Goal: Information Seeking & Learning: Learn about a topic

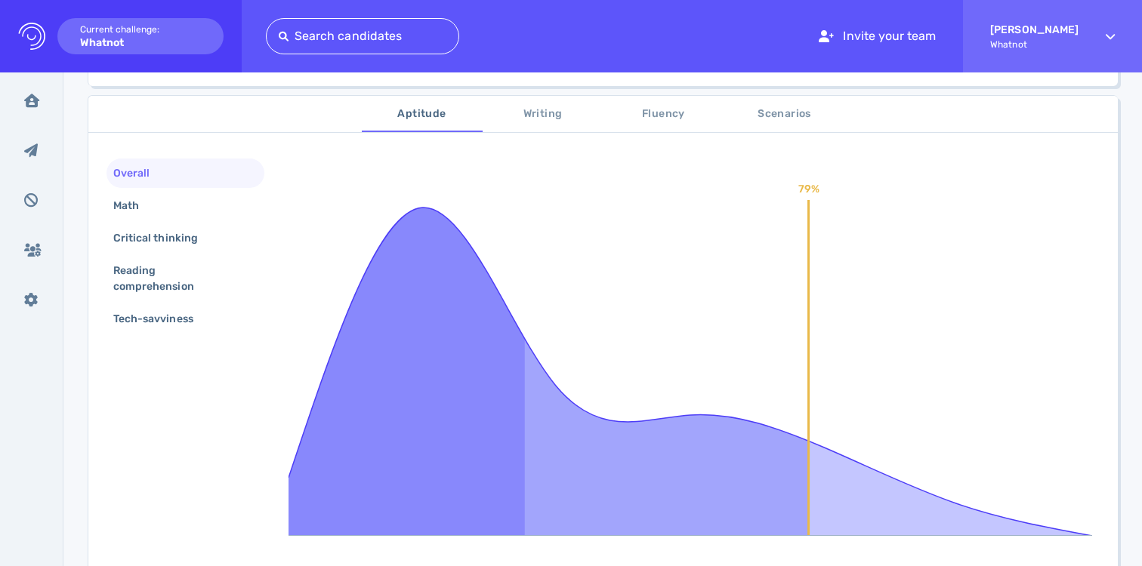
scroll to position [433, 0]
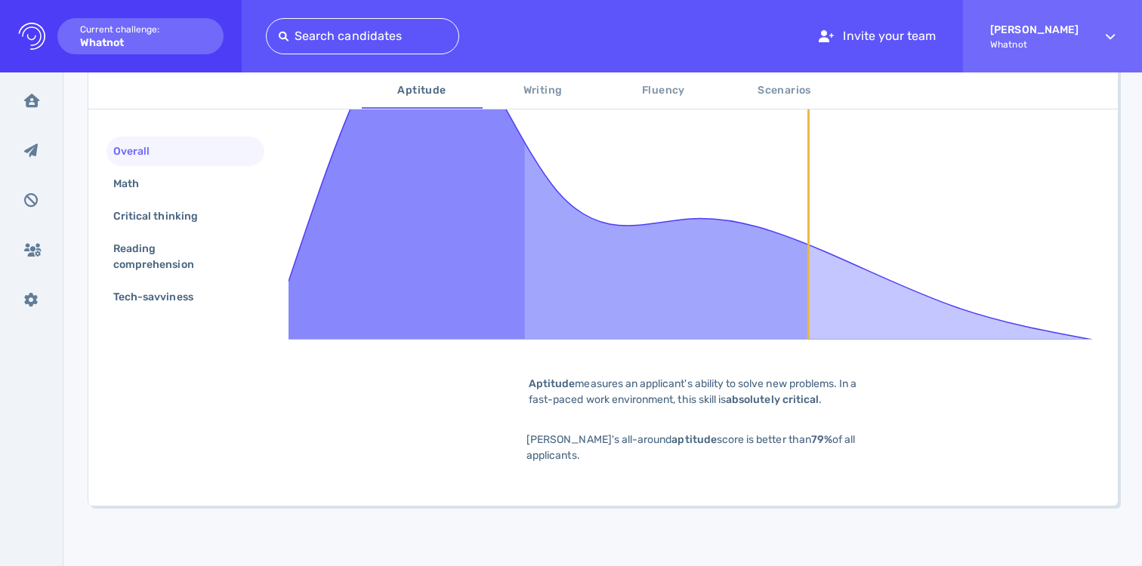
click at [180, 162] on div "Overall" at bounding box center [185, 151] width 158 height 29
click at [180, 181] on div "Math" at bounding box center [185, 183] width 158 height 29
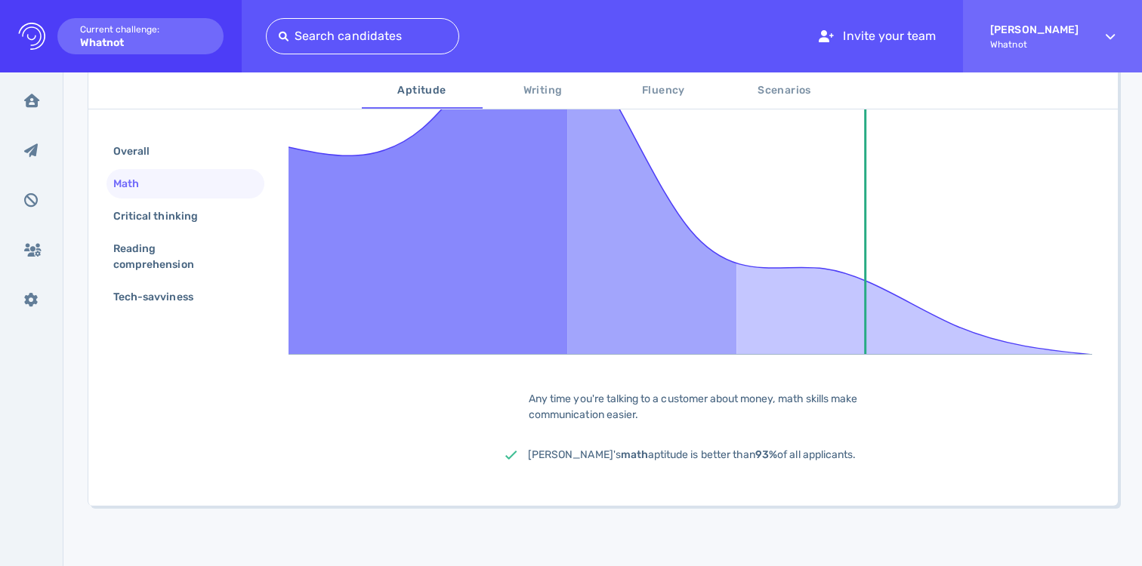
scroll to position [418, 0]
click at [177, 222] on div "Critical thinking" at bounding box center [163, 216] width 106 height 22
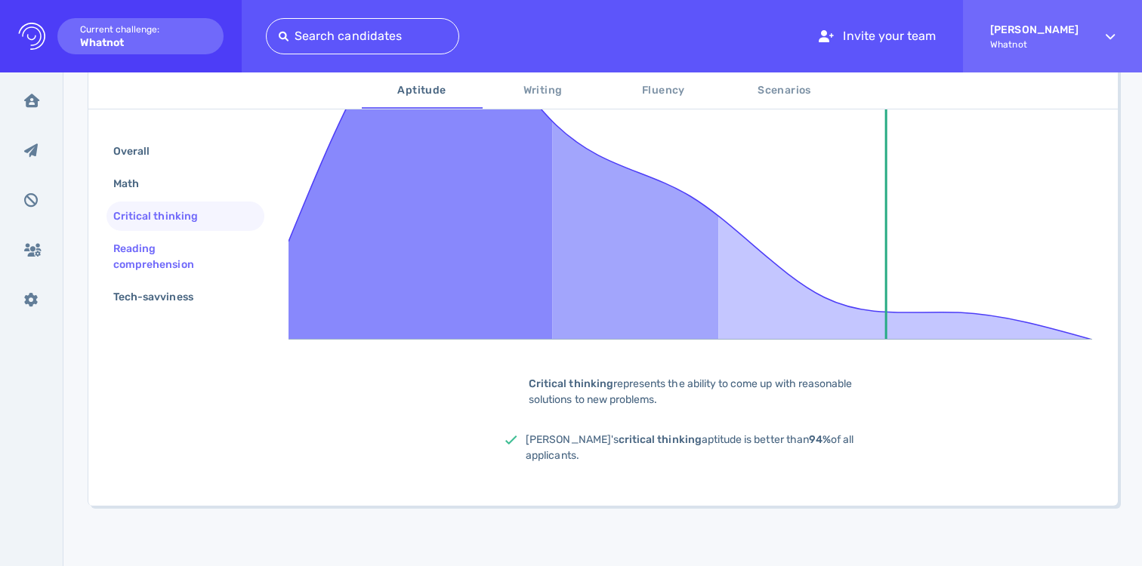
click at [175, 257] on div "Reading comprehension" at bounding box center [179, 257] width 138 height 38
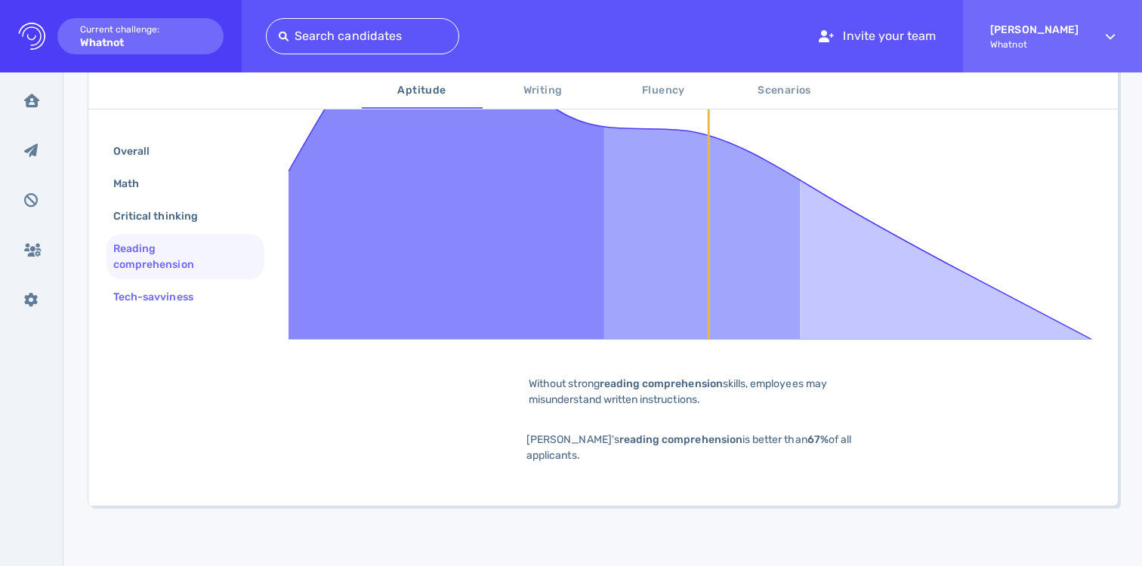
click at [173, 302] on div "Tech-savviness" at bounding box center [160, 297] width 101 height 22
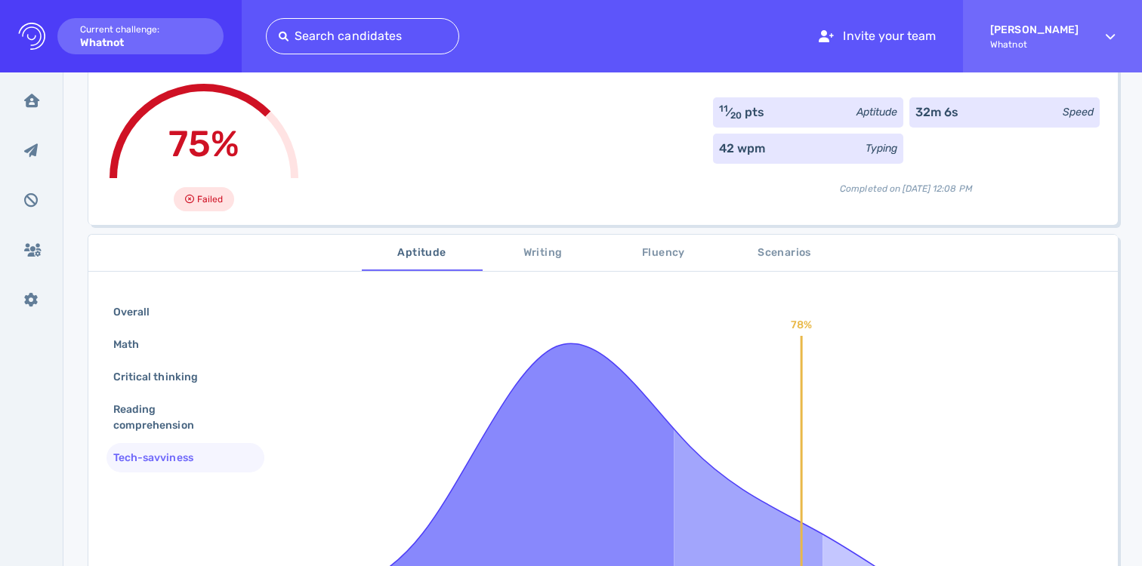
scroll to position [77, 0]
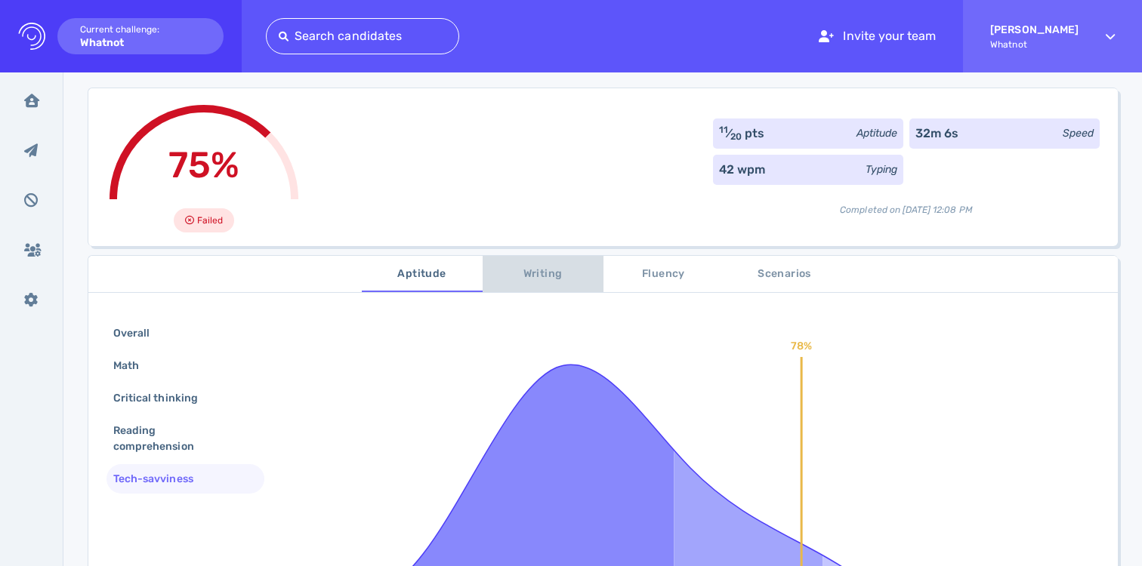
click at [556, 270] on span "Writing" at bounding box center [543, 274] width 103 height 19
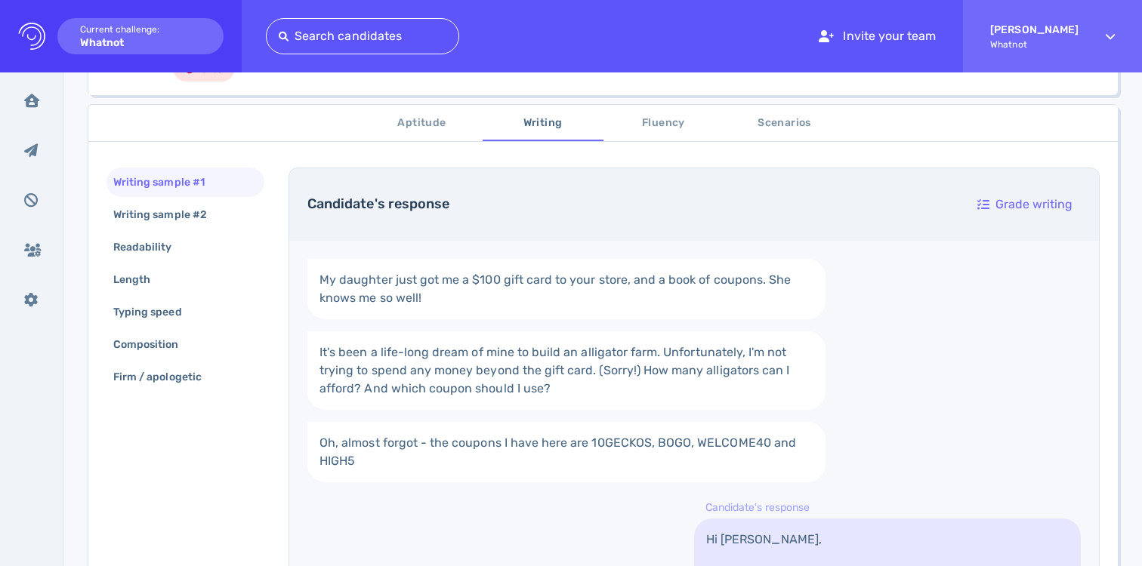
scroll to position [171, 0]
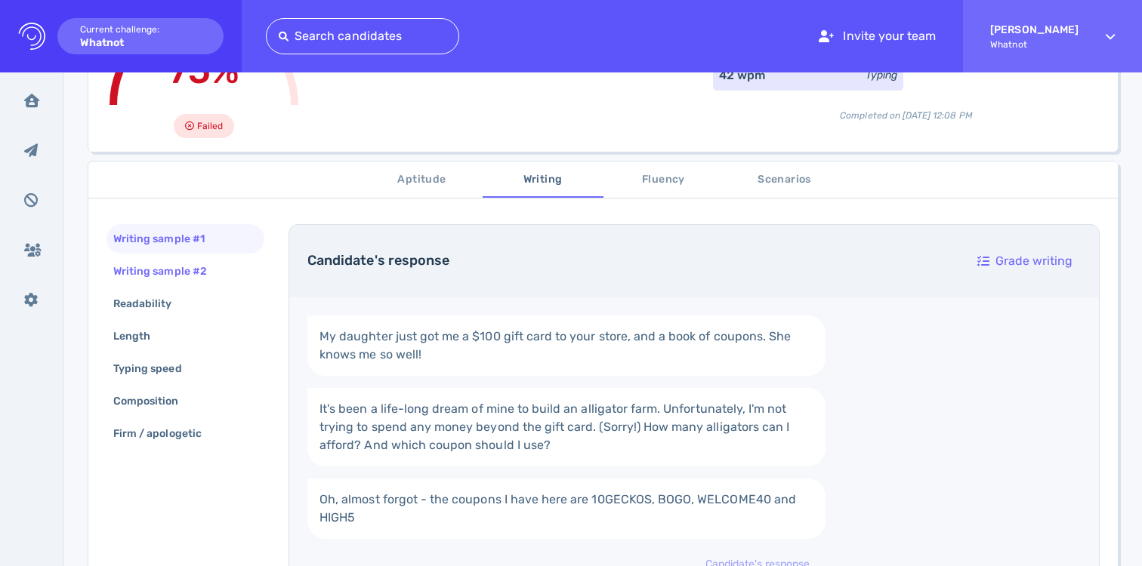
click at [229, 265] on div "Writing sample #2" at bounding box center [185, 271] width 158 height 29
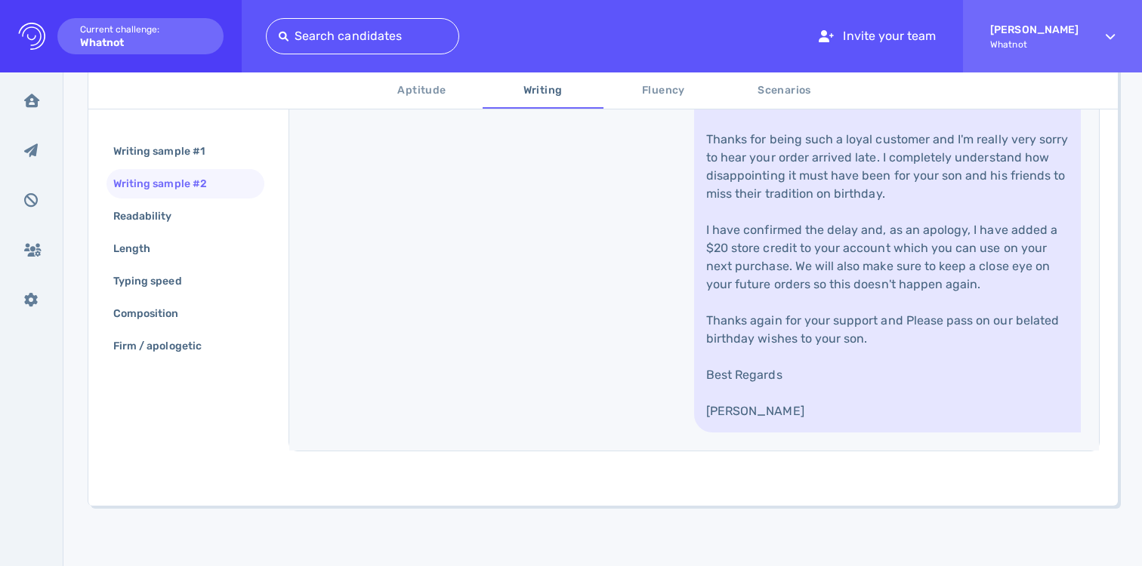
scroll to position [804, 0]
click at [179, 214] on div "Readability" at bounding box center [150, 216] width 80 height 22
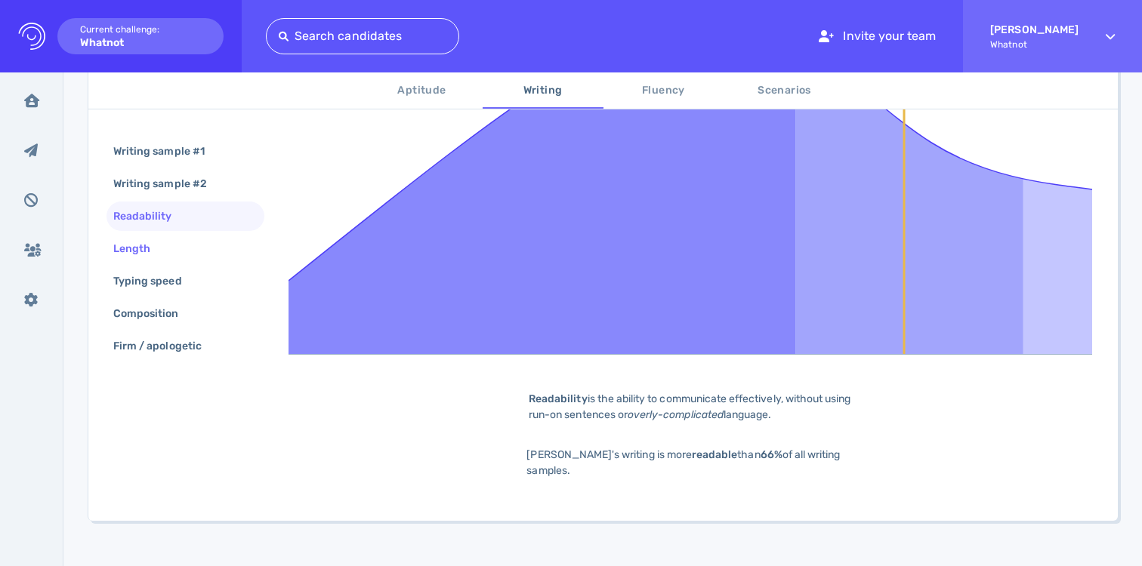
click at [178, 248] on div "Length" at bounding box center [185, 248] width 158 height 29
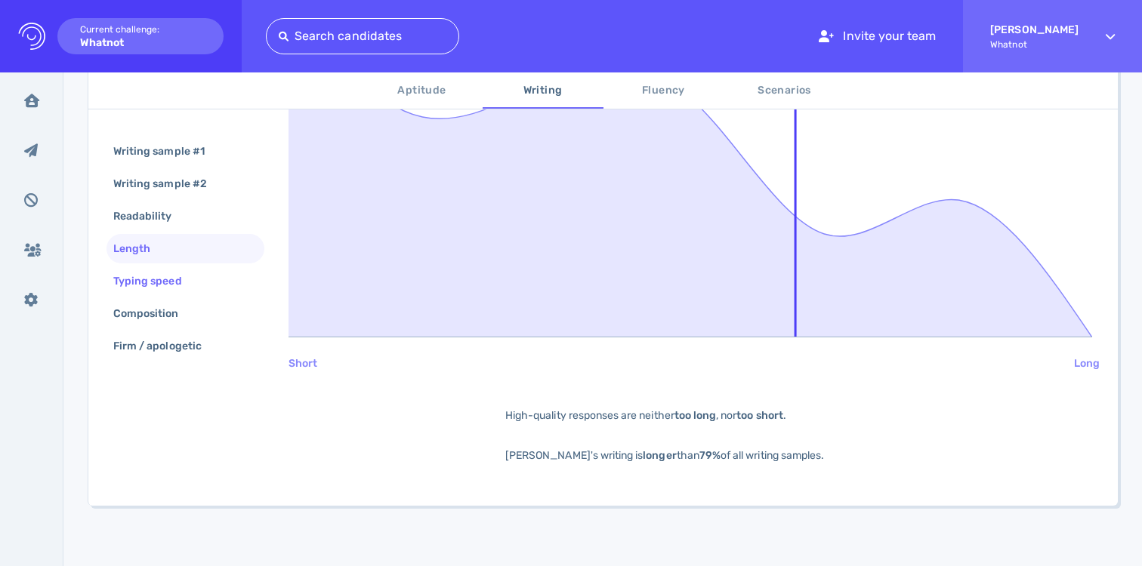
click at [179, 285] on div "Typing speed" at bounding box center [155, 281] width 90 height 22
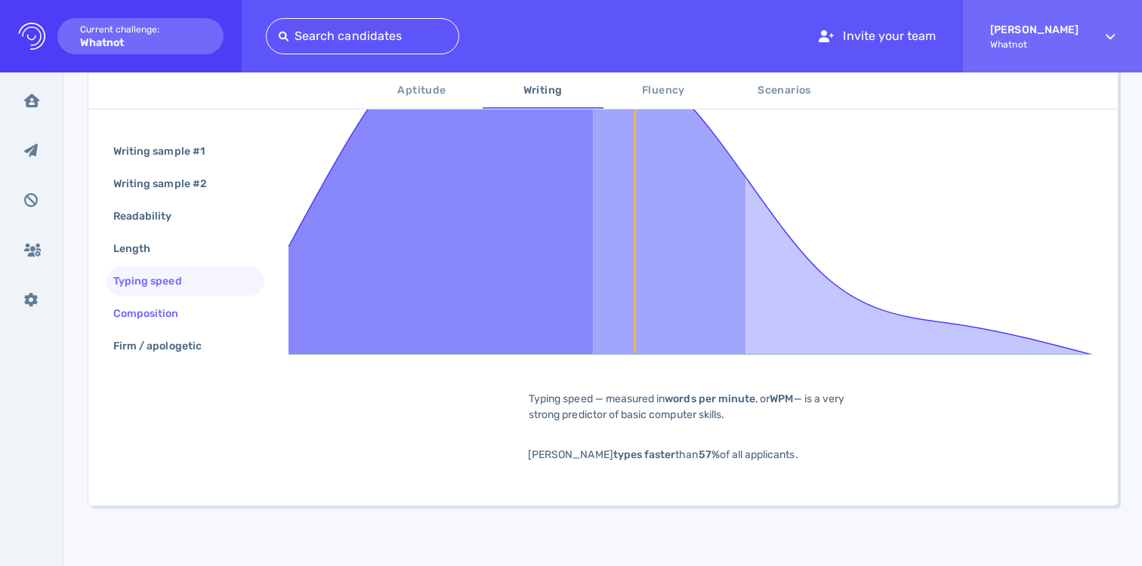
click at [181, 306] on div "Composition" at bounding box center [153, 314] width 87 height 22
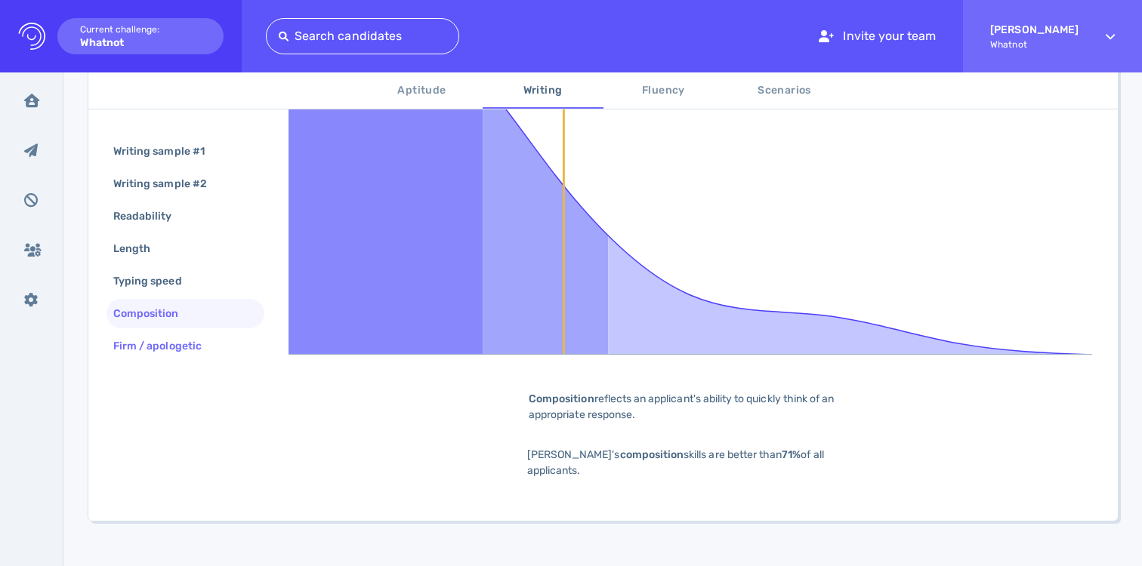
click at [183, 331] on div "Firm / apologetic" at bounding box center [185, 345] width 158 height 29
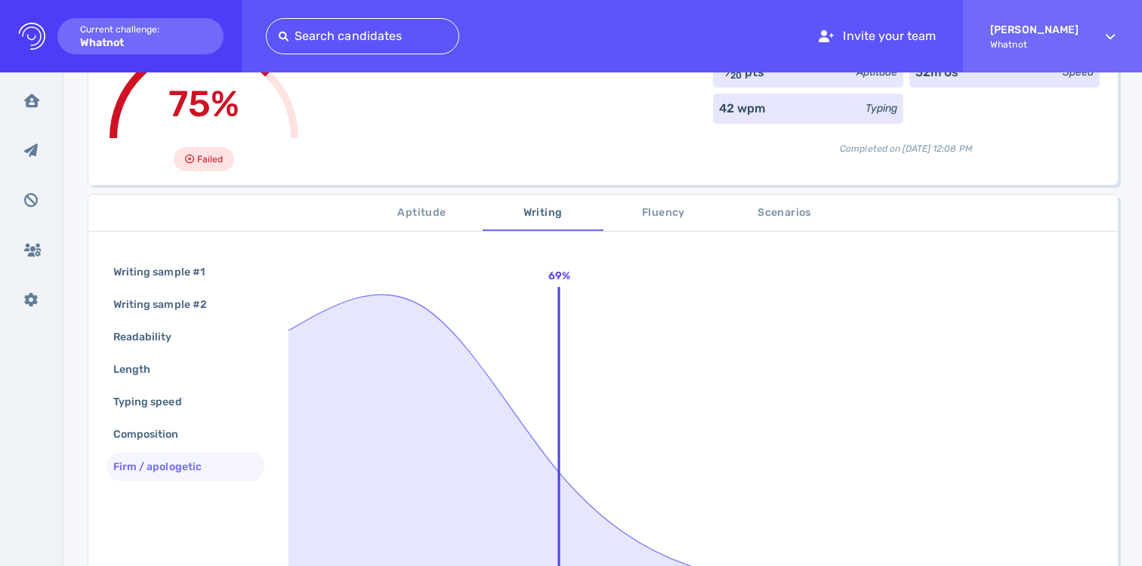
scroll to position [0, 0]
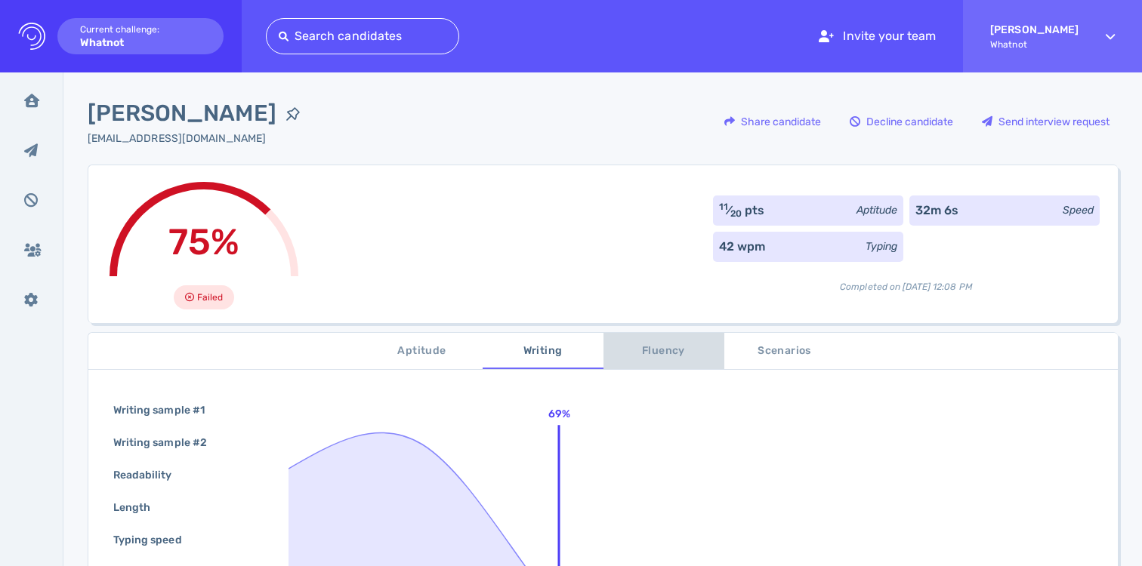
click at [629, 347] on span "Fluency" at bounding box center [663, 351] width 103 height 19
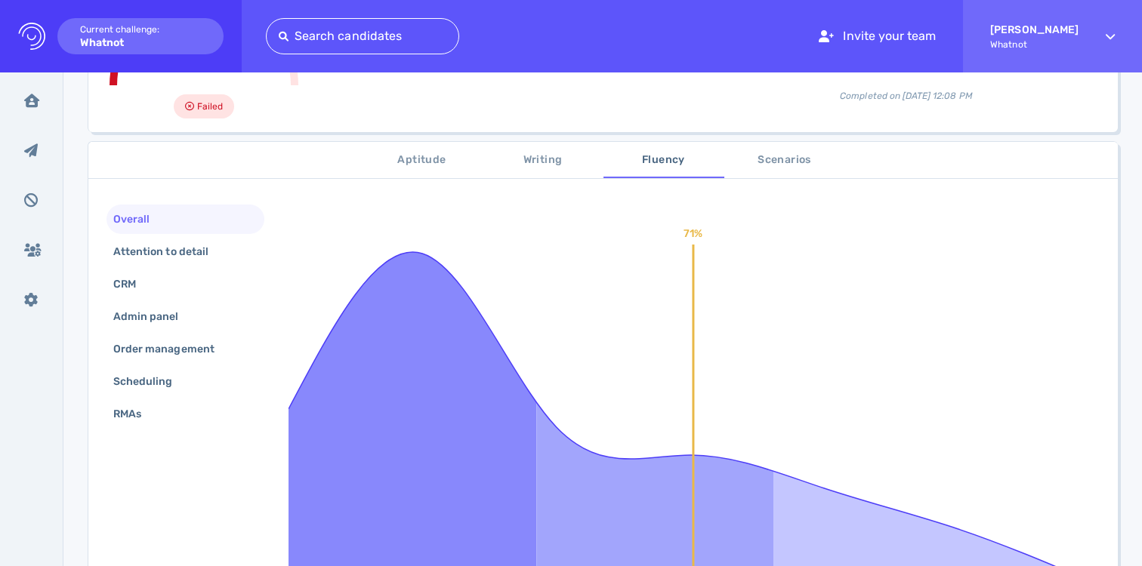
scroll to position [412, 0]
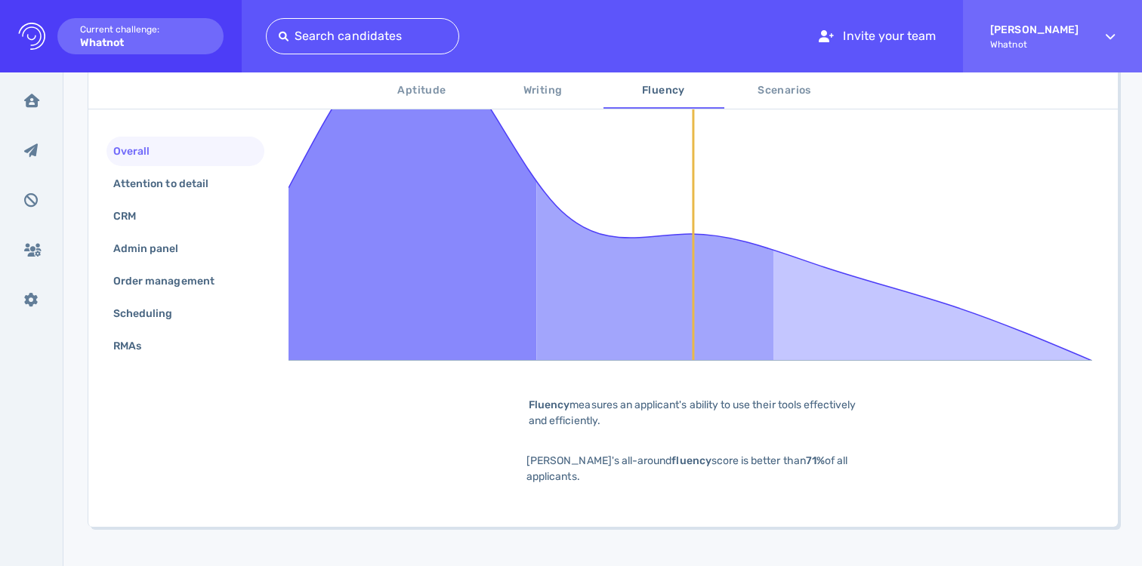
click at [214, 200] on div "Overall Attention to detail CRM Admin panel Order management Scheduling RMAs" at bounding box center [185, 250] width 158 height 227
click at [212, 177] on div "Attention to detail" at bounding box center [168, 184] width 116 height 22
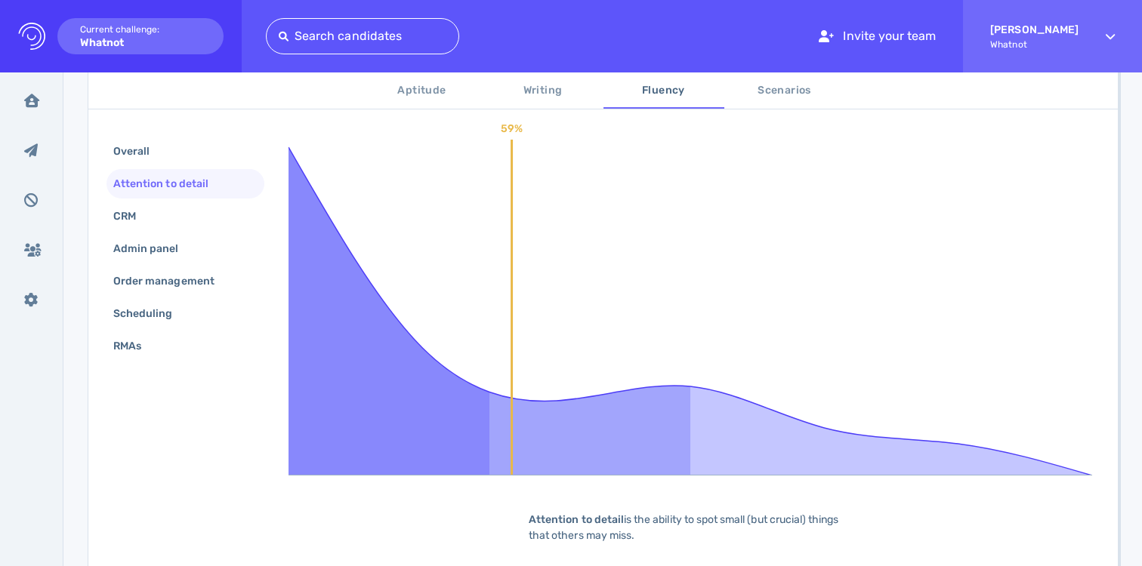
scroll to position [276, 0]
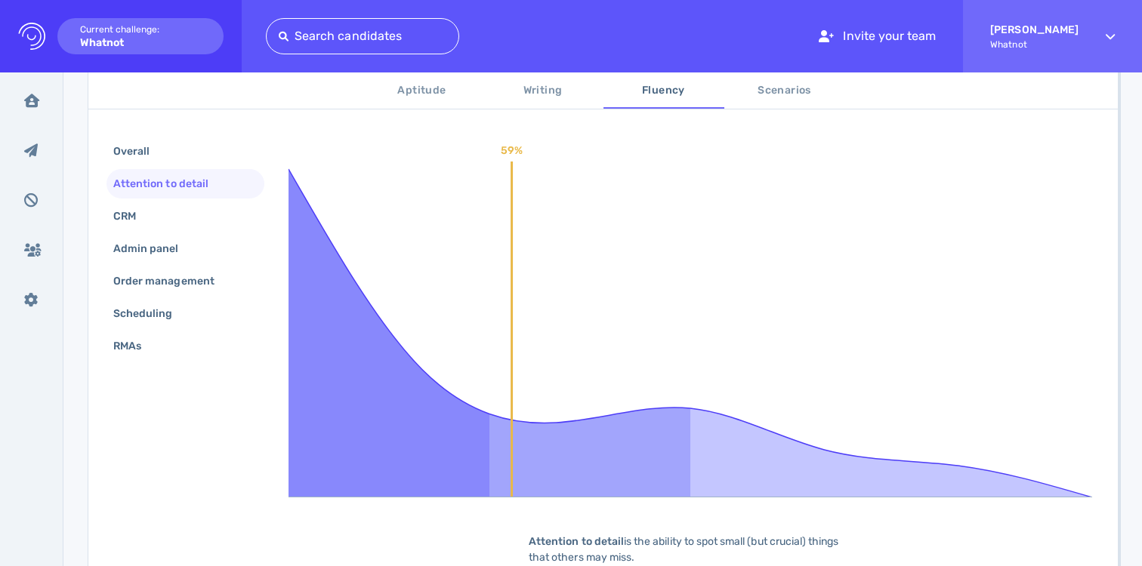
click at [162, 231] on div "Overall Attention to detail CRM Admin panel Order management Scheduling RMAs" at bounding box center [185, 250] width 158 height 227
click at [162, 217] on div "CRM" at bounding box center [185, 216] width 158 height 29
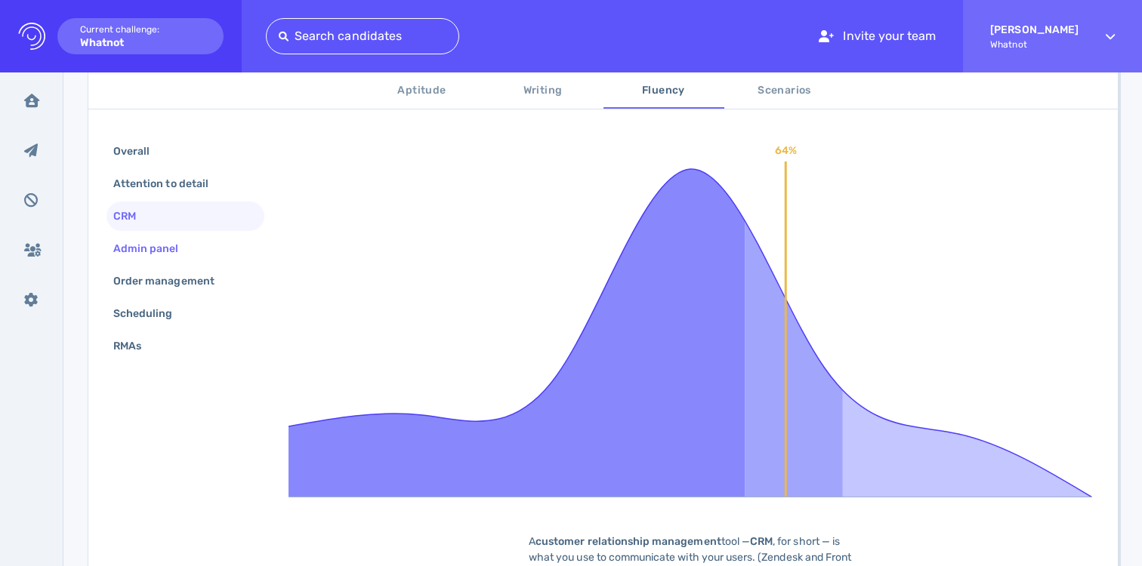
click at [162, 251] on div "Admin panel" at bounding box center [153, 249] width 87 height 22
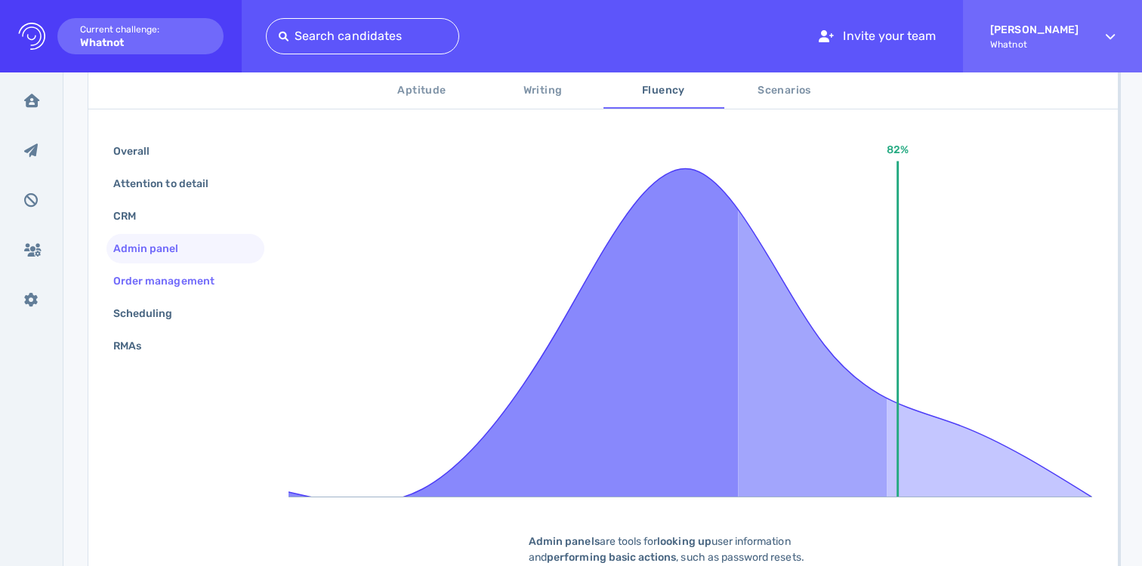
click at [165, 272] on div "Order management" at bounding box center [171, 281] width 122 height 22
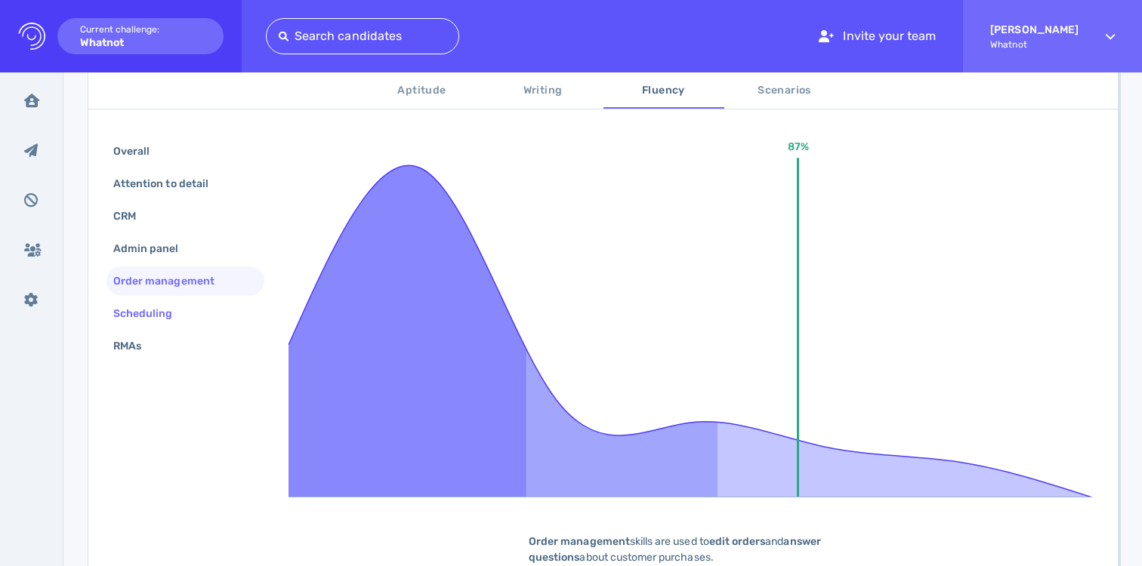
click at [163, 303] on div "Scheduling" at bounding box center [150, 314] width 81 height 22
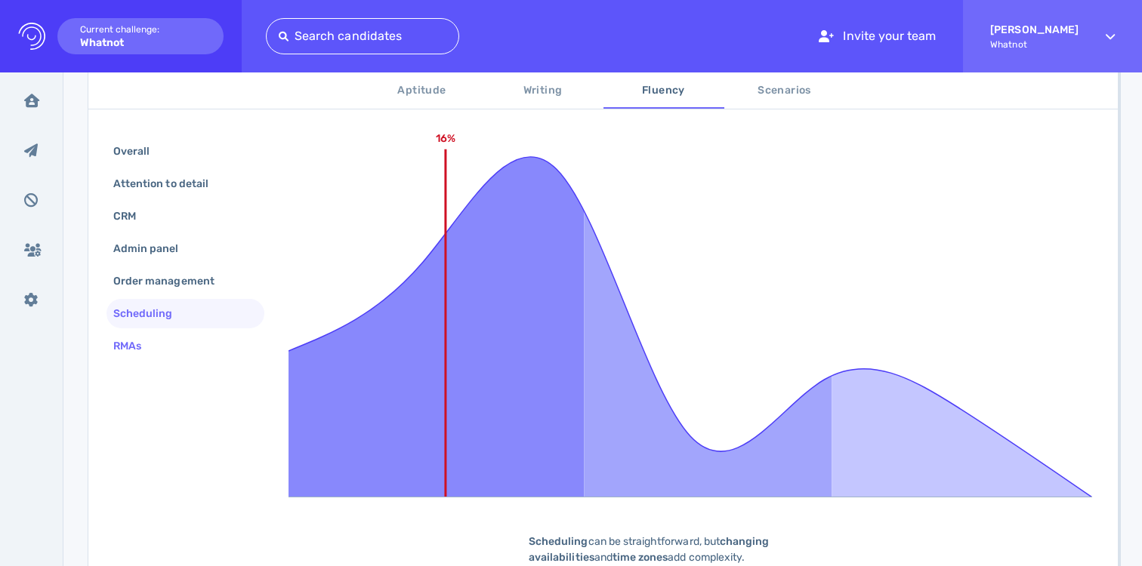
click at [159, 335] on div "RMAs" at bounding box center [185, 345] width 158 height 29
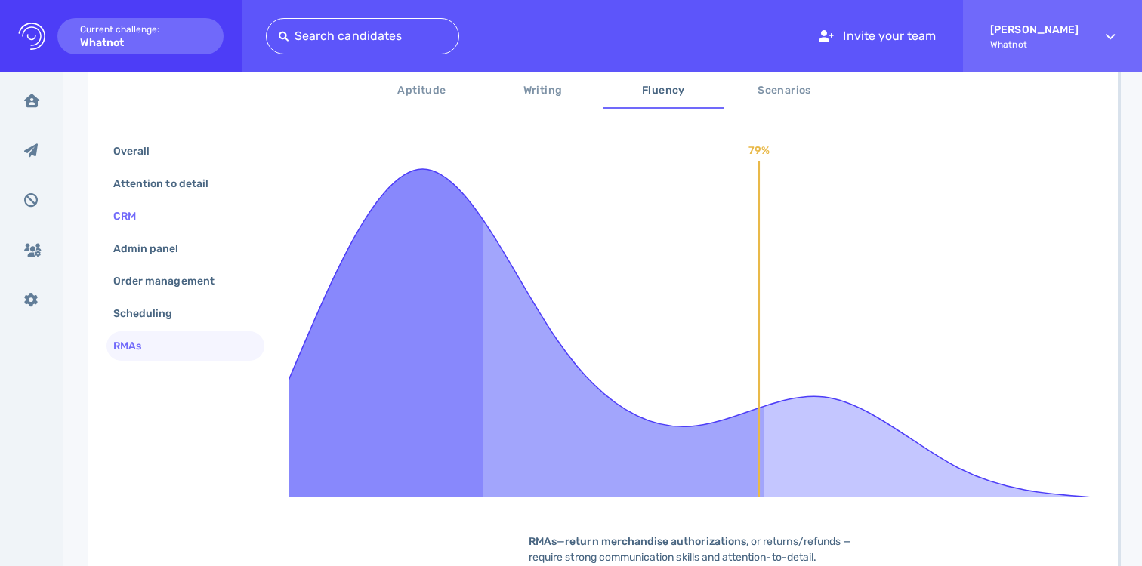
click at [159, 224] on div "CRM" at bounding box center [185, 216] width 158 height 29
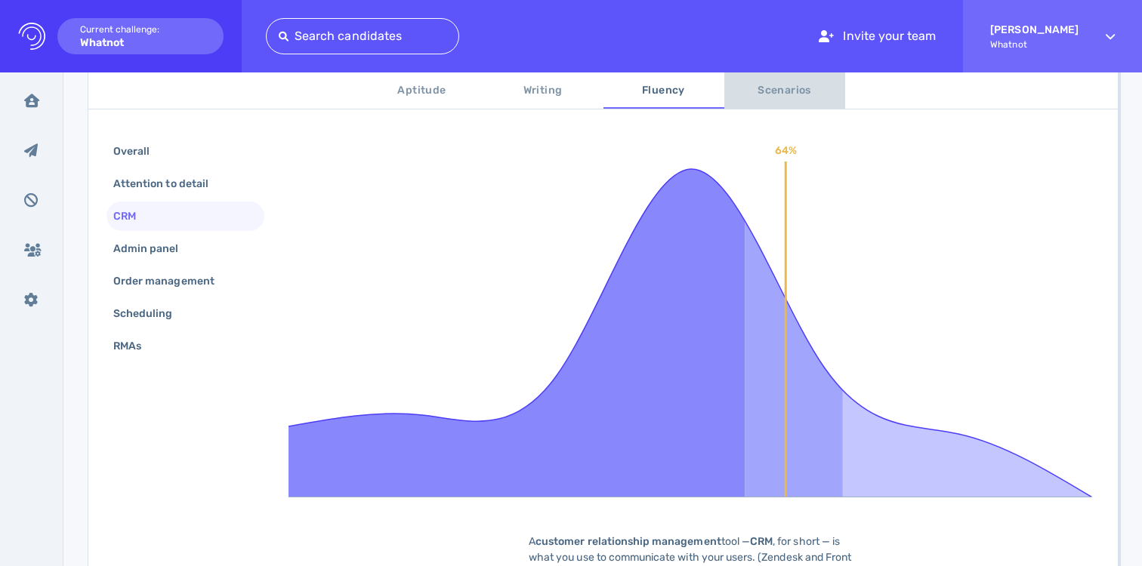
click at [756, 103] on button "Scenarios" at bounding box center [784, 90] width 121 height 36
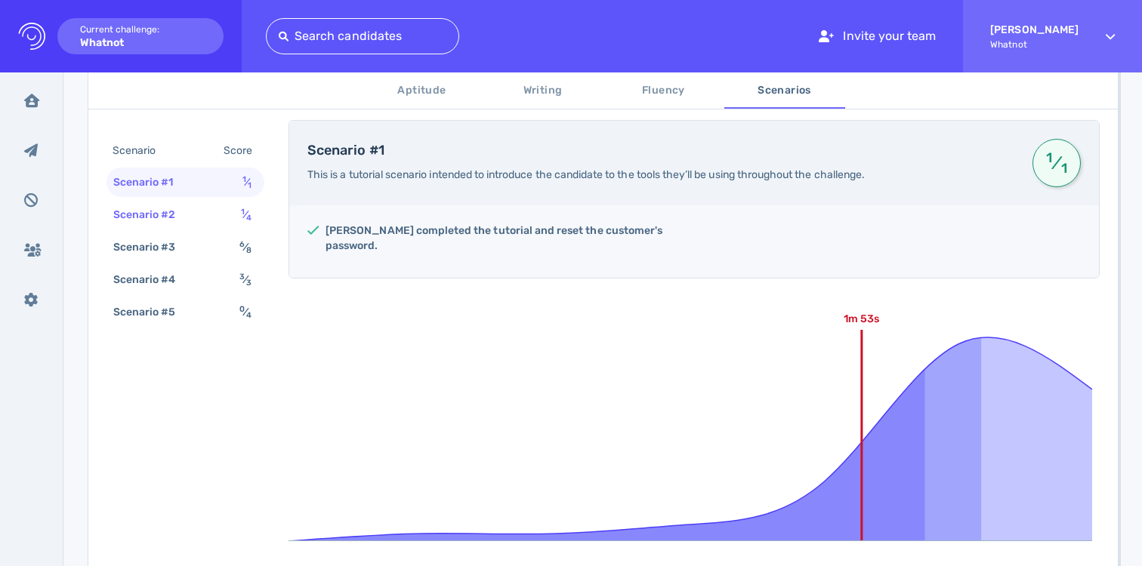
click at [220, 223] on div "Scenario #2 1 ⁄ 4" at bounding box center [185, 214] width 158 height 29
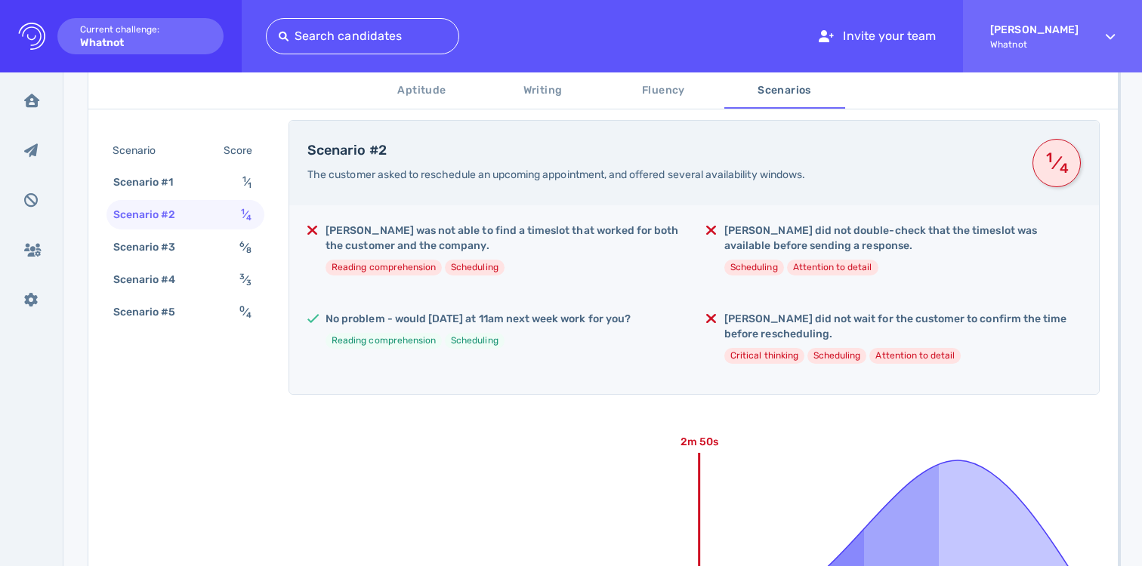
click at [223, 263] on div "Scenario Score Scenario #1 1 ⁄ 1 Scenario #2 1 ⁄ 4 Scenario #3 6 ⁄ 8 Scenario #…" at bounding box center [185, 233] width 158 height 193
click at [225, 249] on div "Scenario #3 6 ⁄ 8" at bounding box center [185, 247] width 158 height 29
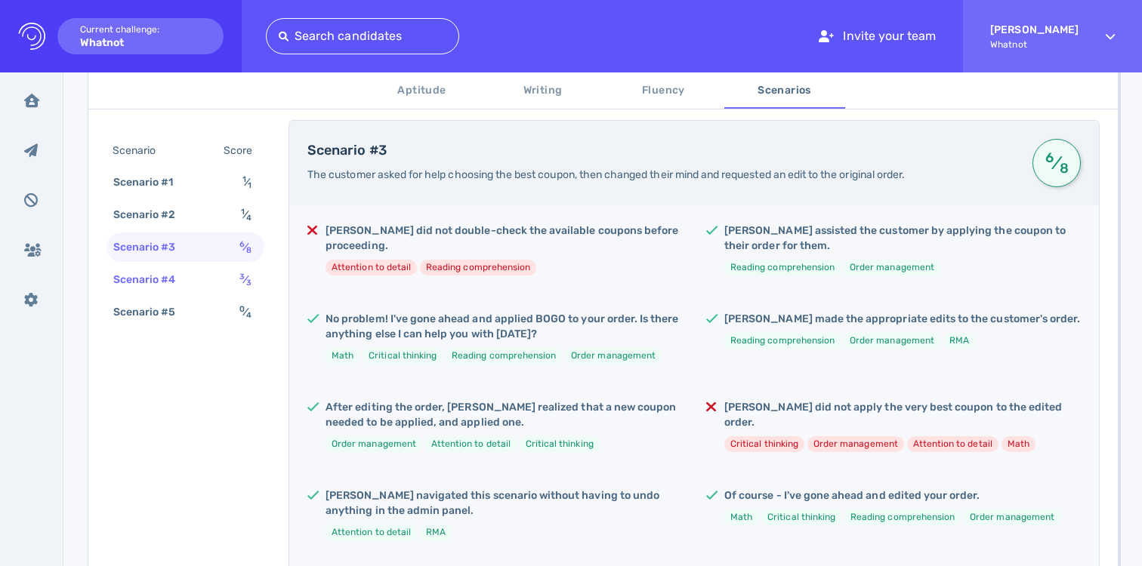
click at [219, 269] on div "Scenario #4 3 ⁄ 3" at bounding box center [185, 279] width 158 height 29
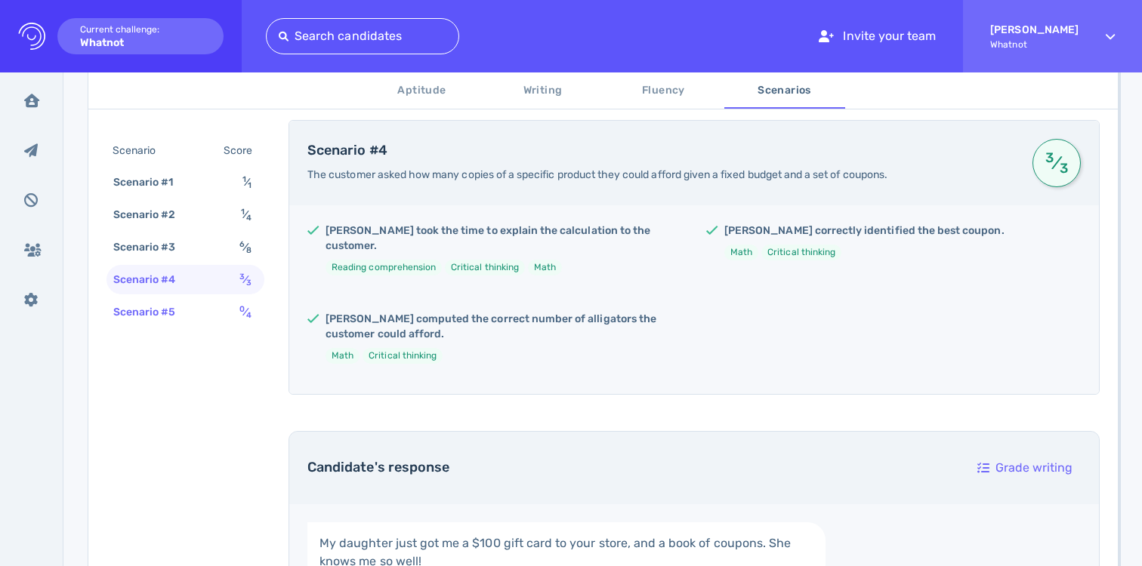
click at [218, 304] on div "Scenario #5 0 ⁄ 4" at bounding box center [185, 312] width 158 height 29
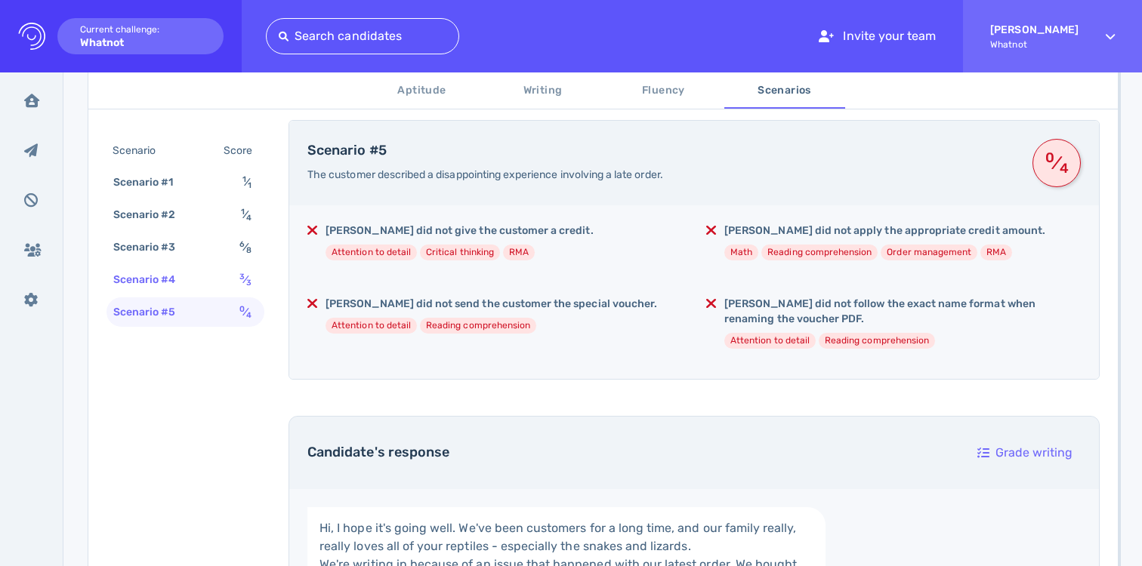
click at [227, 268] on div "Scenario #4 3 ⁄ 3" at bounding box center [185, 279] width 158 height 29
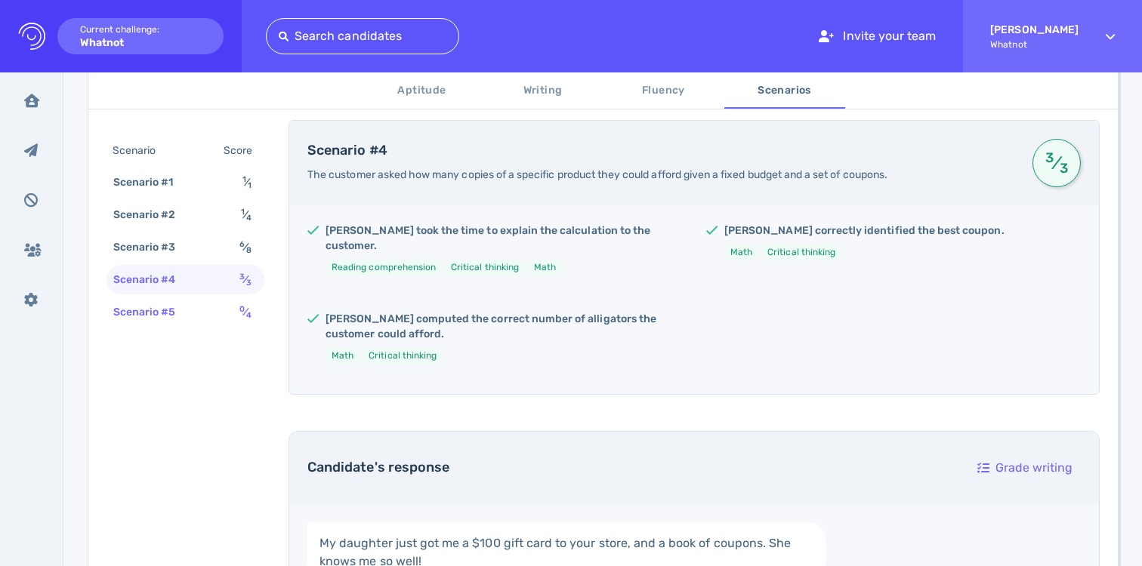
click at [227, 322] on div "Scenario #5 0 ⁄ 4" at bounding box center [185, 312] width 158 height 29
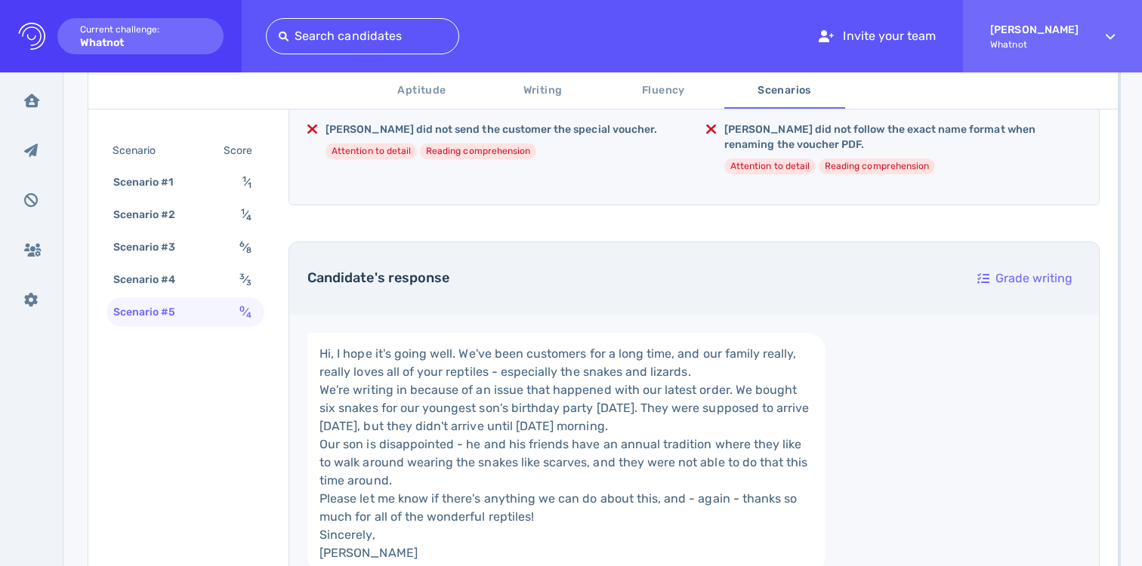
scroll to position [449, 0]
click at [199, 185] on div "Scenario #1 1 ⁄ 1" at bounding box center [185, 182] width 158 height 29
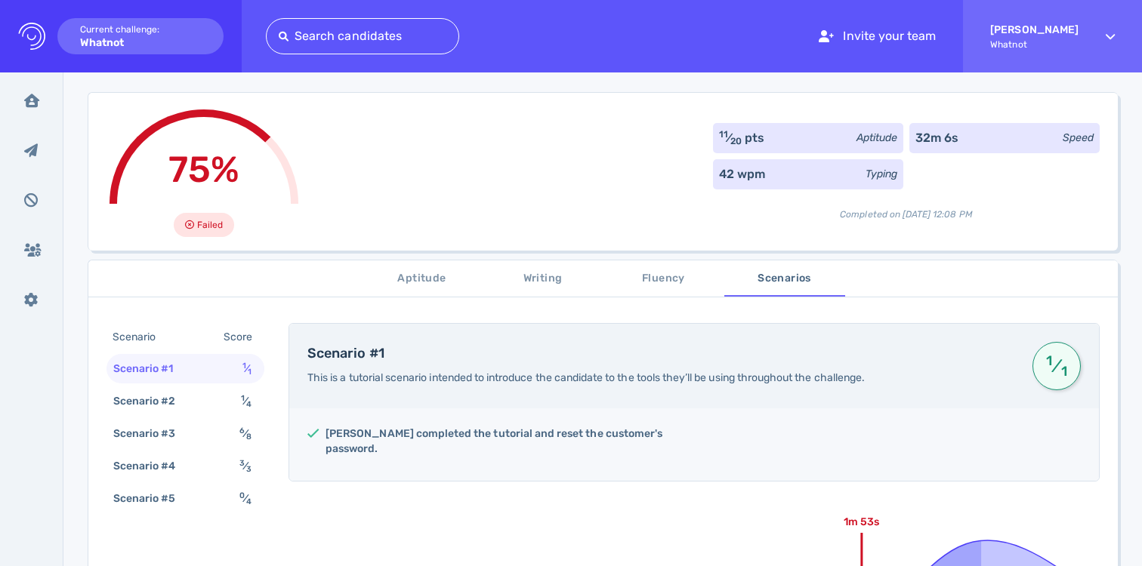
scroll to position [79, 0]
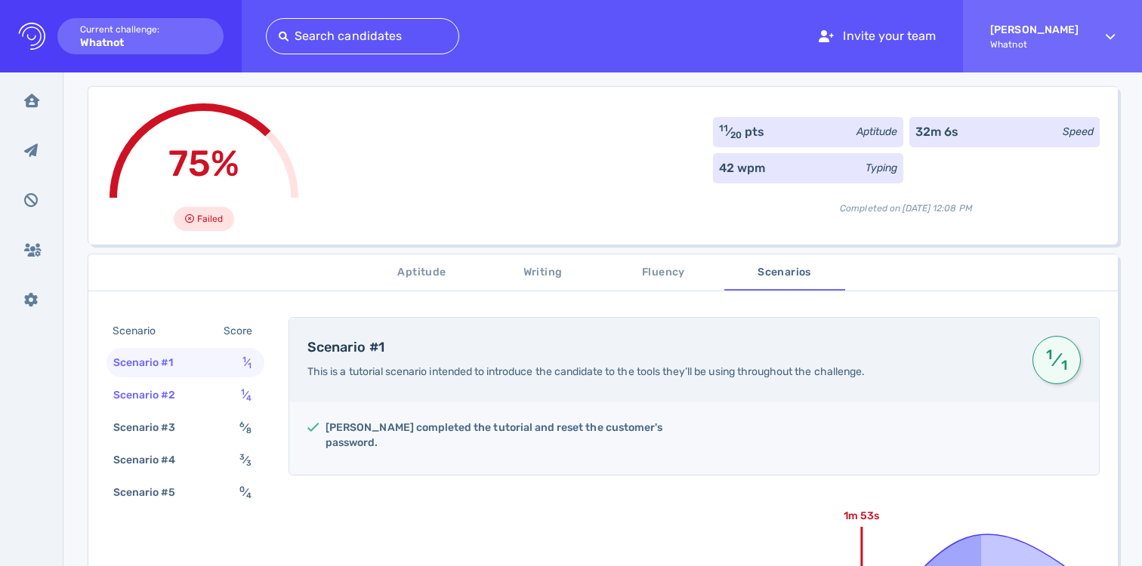
click at [210, 396] on div "Scenario #2 1 ⁄ 4" at bounding box center [185, 395] width 158 height 29
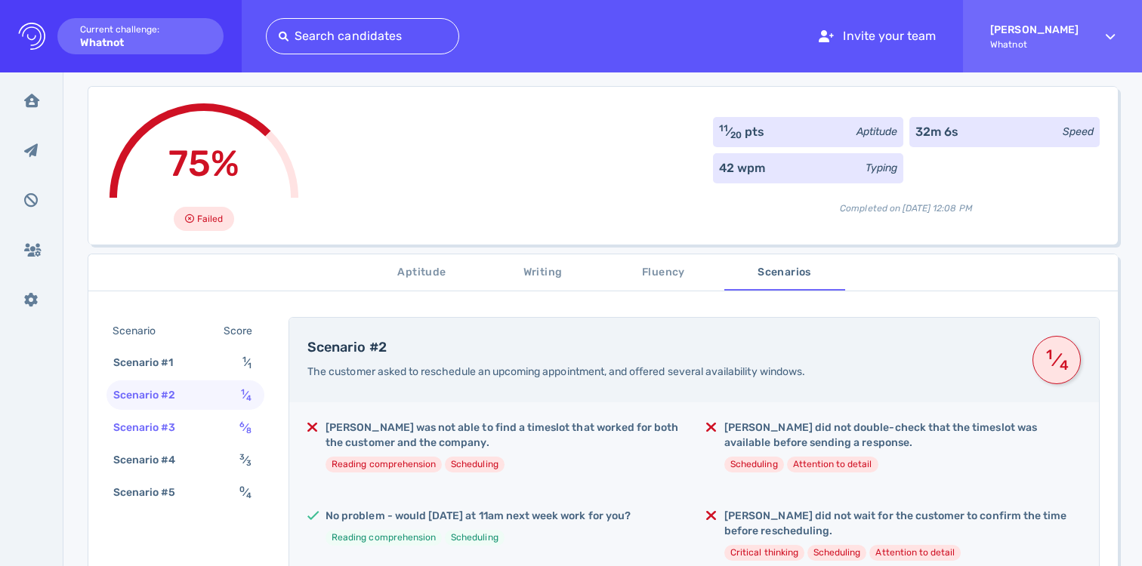
click at [206, 424] on div "Scenario #3 6 ⁄ 8" at bounding box center [185, 427] width 158 height 29
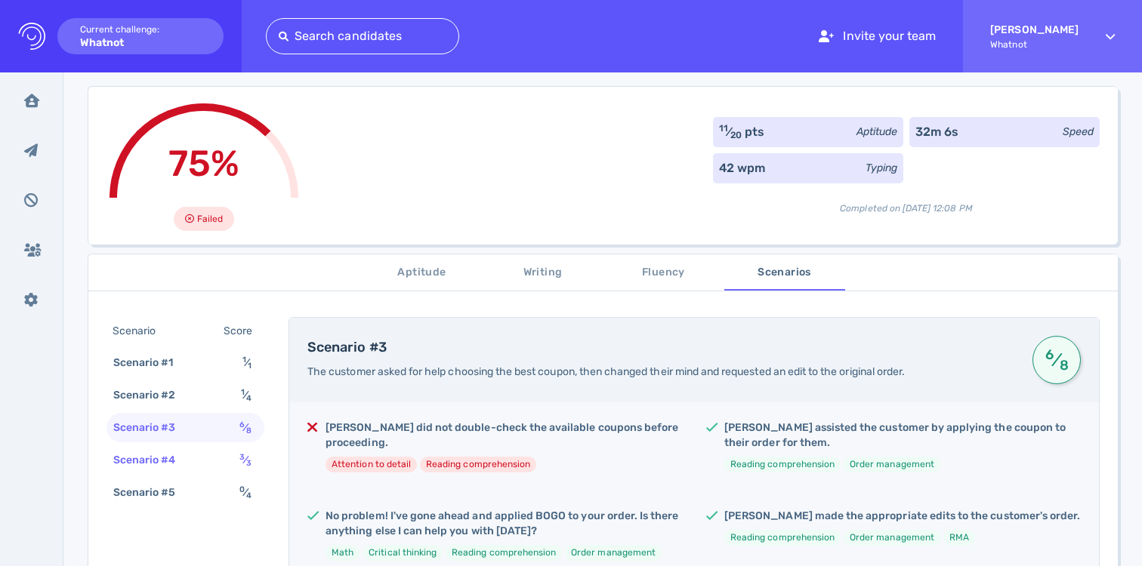
click at [211, 452] on div "Scenario #4 3 ⁄ 3" at bounding box center [185, 460] width 158 height 29
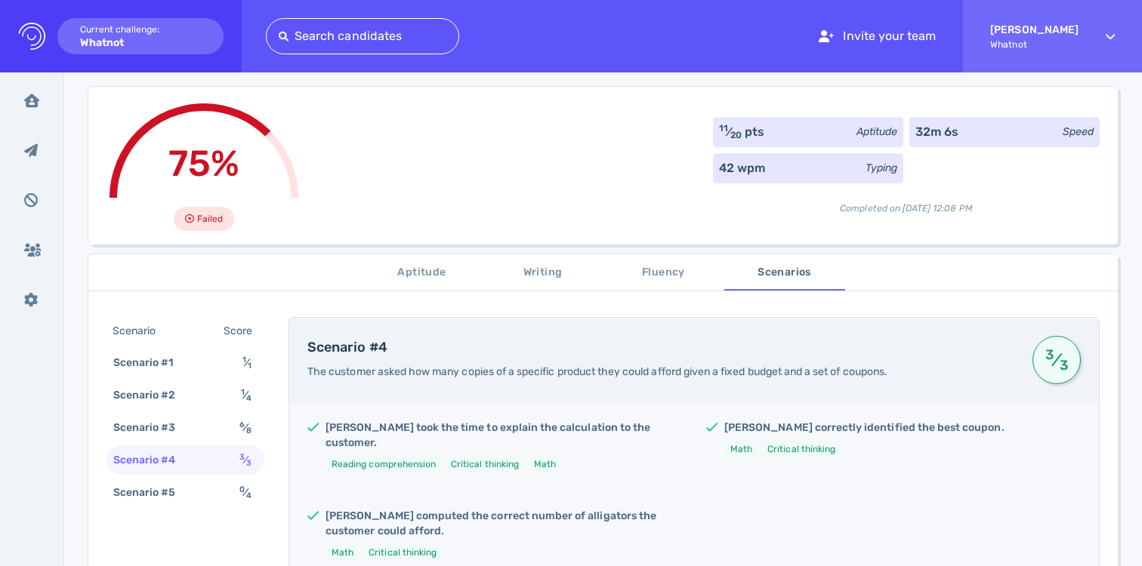
click at [405, 276] on span "Aptitude" at bounding box center [422, 273] width 103 height 19
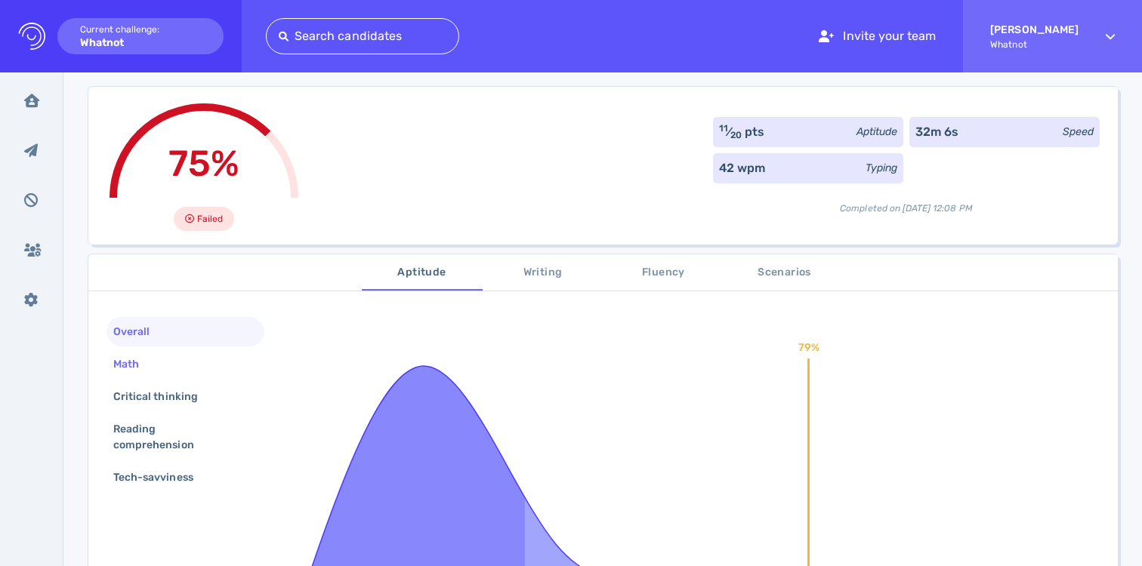
click at [195, 376] on div "Math" at bounding box center [185, 364] width 158 height 29
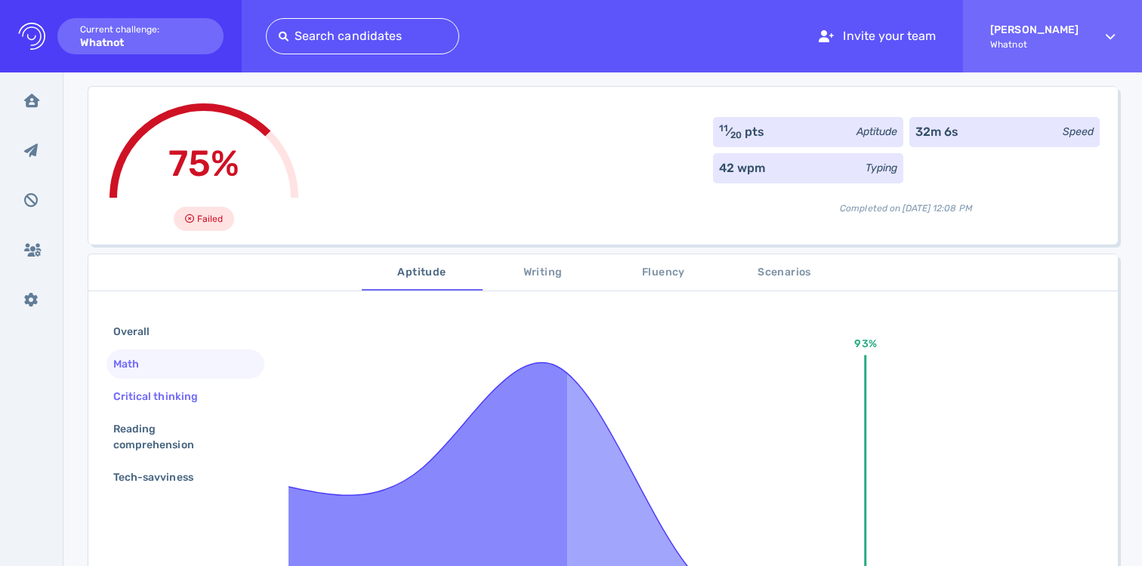
click at [198, 391] on div "Critical thinking" at bounding box center [163, 397] width 106 height 22
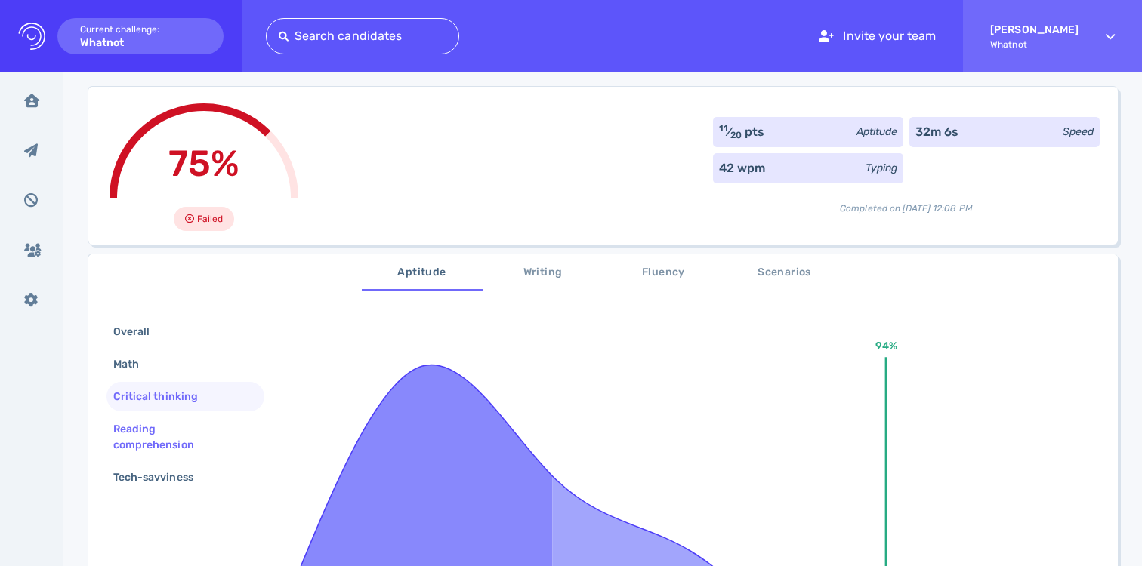
click at [192, 447] on div "Reading comprehension" at bounding box center [179, 437] width 138 height 38
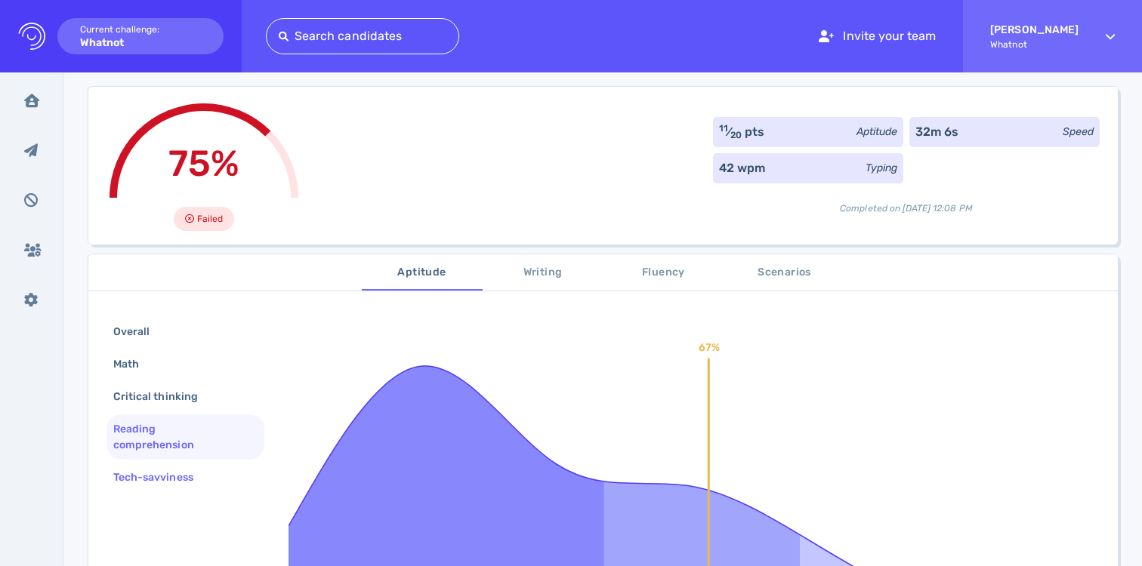
click at [193, 483] on div "Tech-savviness" at bounding box center [160, 478] width 101 height 22
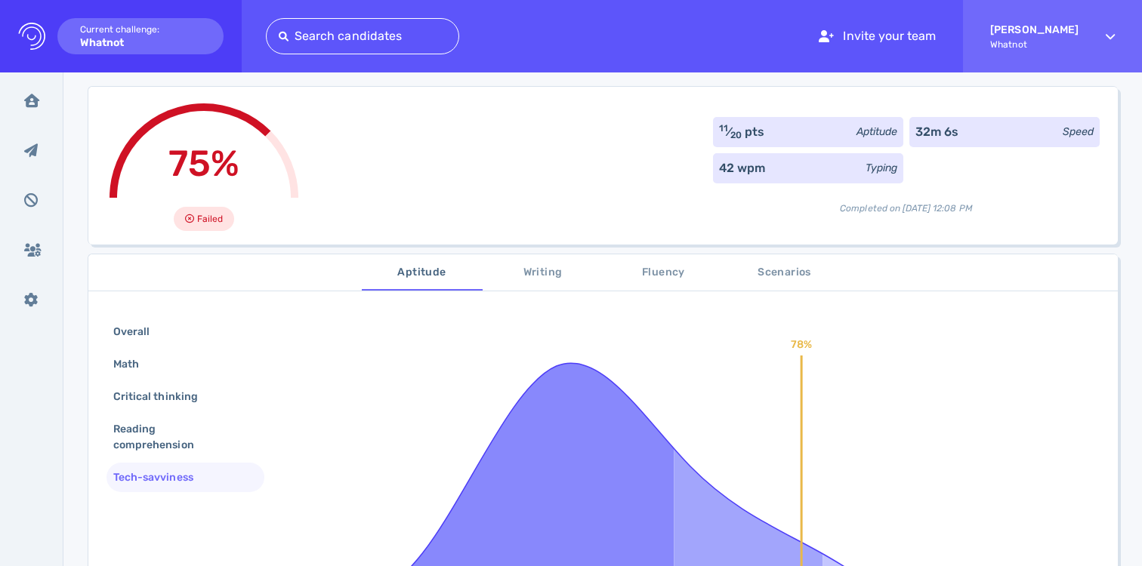
click at [535, 273] on span "Writing" at bounding box center [543, 273] width 103 height 19
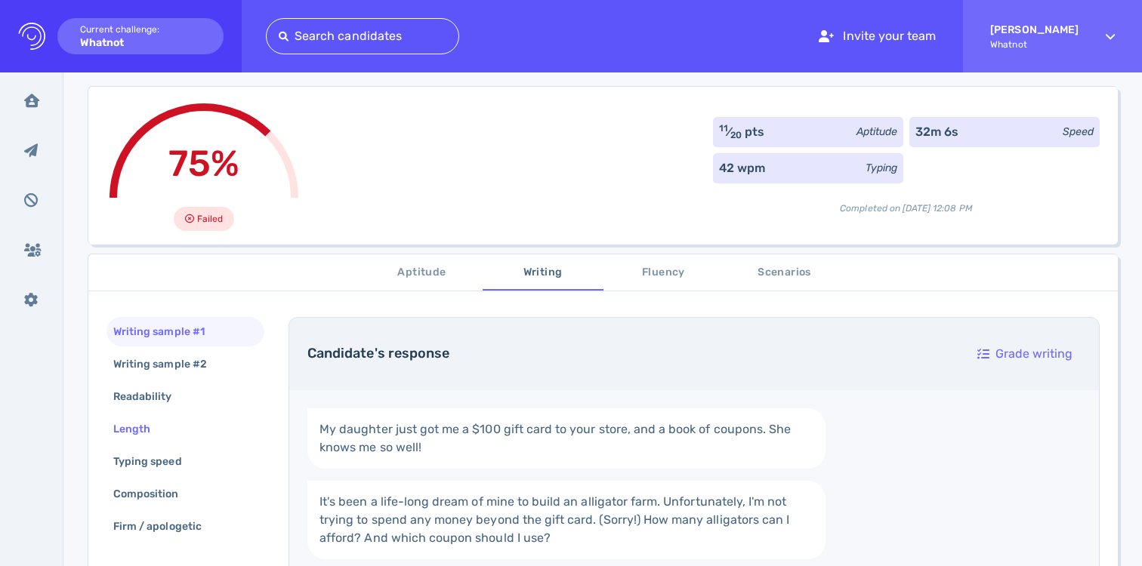
click at [238, 415] on div "Length" at bounding box center [185, 429] width 158 height 29
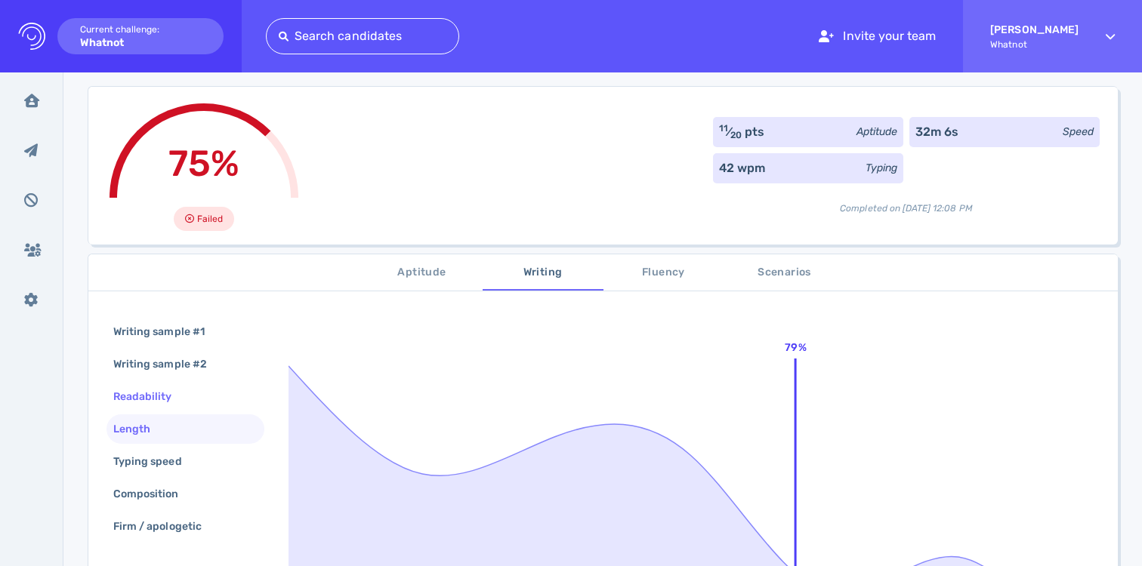
click at [240, 399] on div "Readability" at bounding box center [185, 396] width 158 height 29
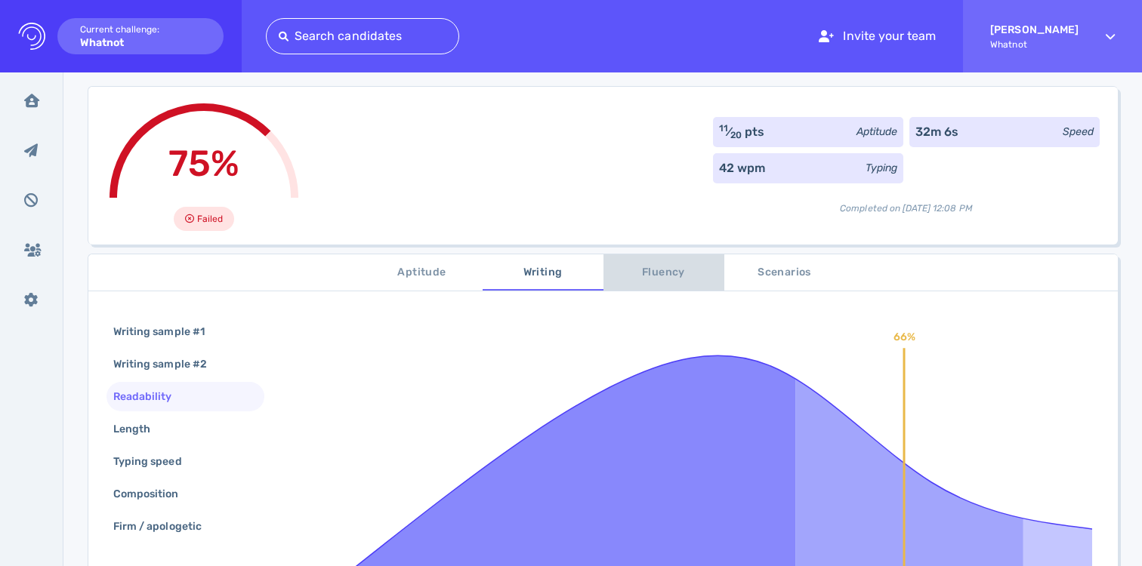
click at [625, 270] on span "Fluency" at bounding box center [663, 273] width 103 height 19
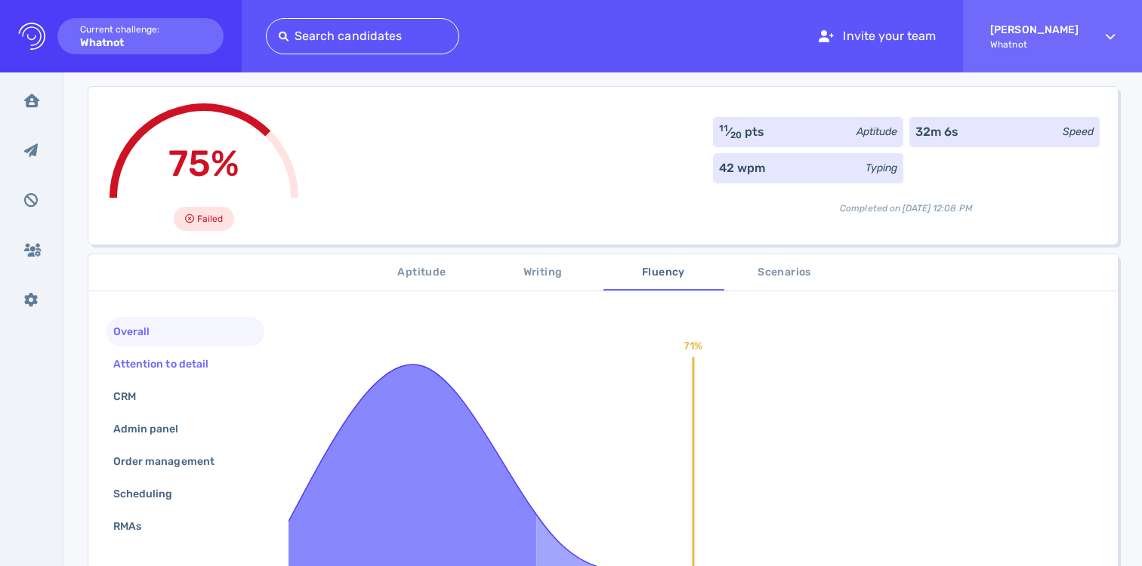
click at [169, 360] on div "Attention to detail" at bounding box center [168, 364] width 116 height 22
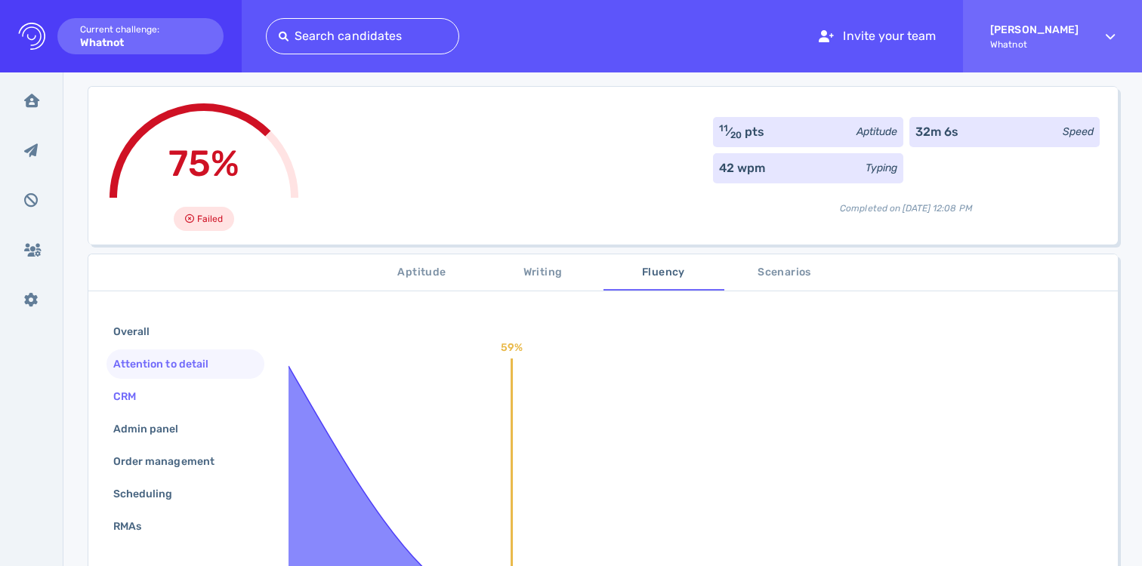
click at [158, 398] on div "CRM" at bounding box center [185, 396] width 158 height 29
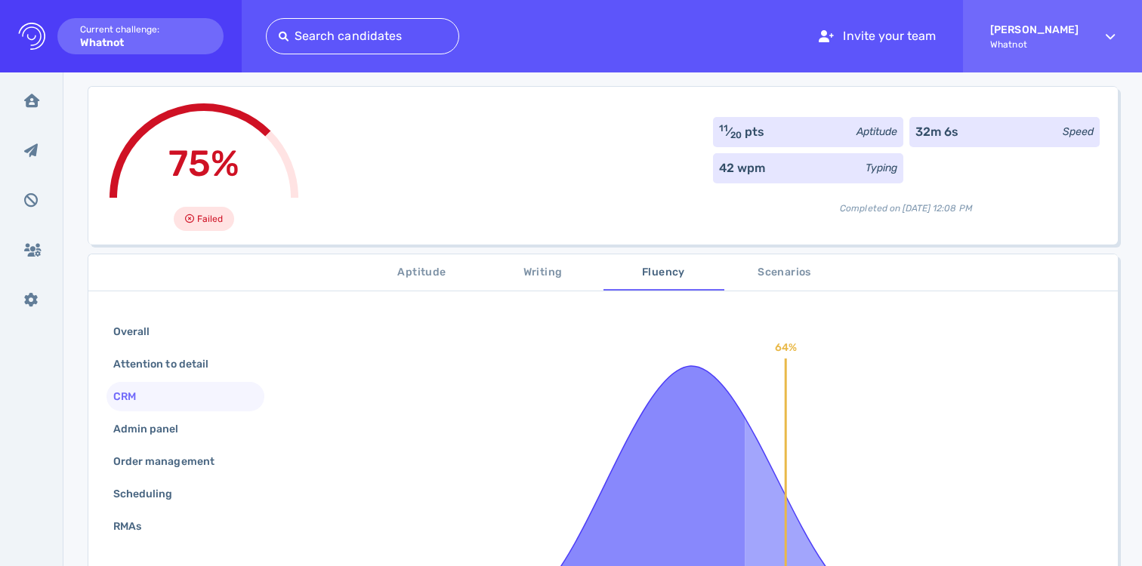
click at [159, 413] on div "Overall Attention to detail CRM Admin panel Order management Scheduling RMAs" at bounding box center [185, 430] width 158 height 227
click at [161, 423] on div "Admin panel" at bounding box center [153, 429] width 87 height 22
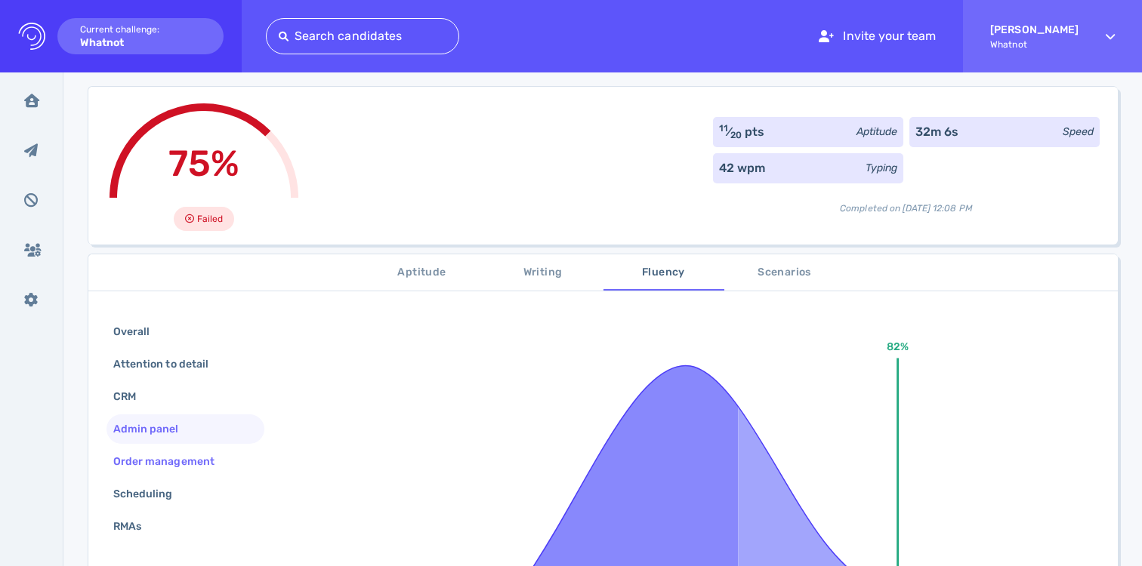
click at [172, 455] on div "Order management" at bounding box center [171, 462] width 122 height 22
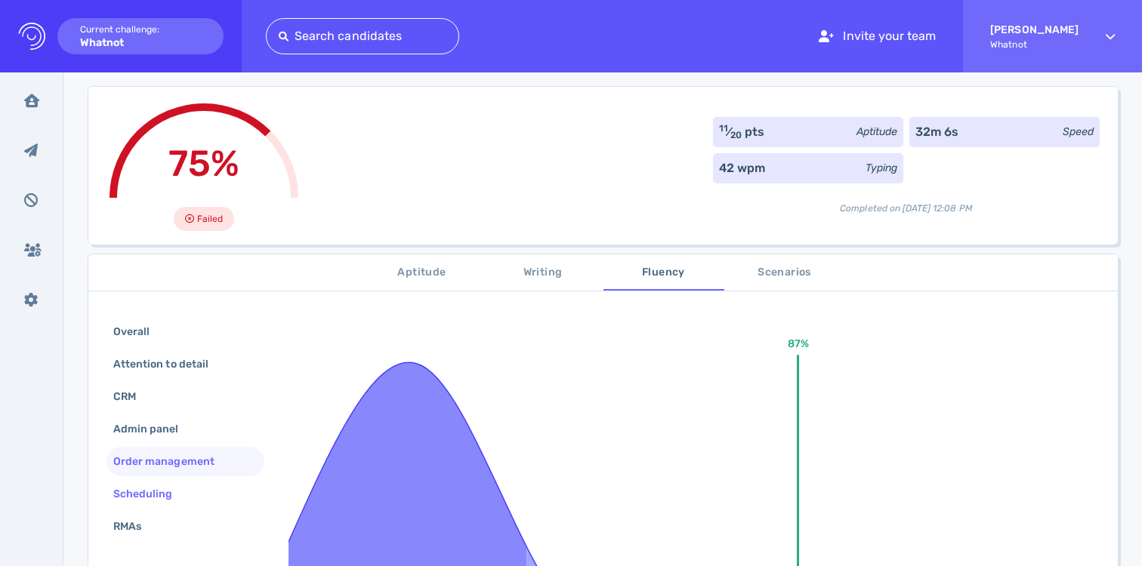
click at [165, 492] on div "Scheduling" at bounding box center [150, 494] width 81 height 22
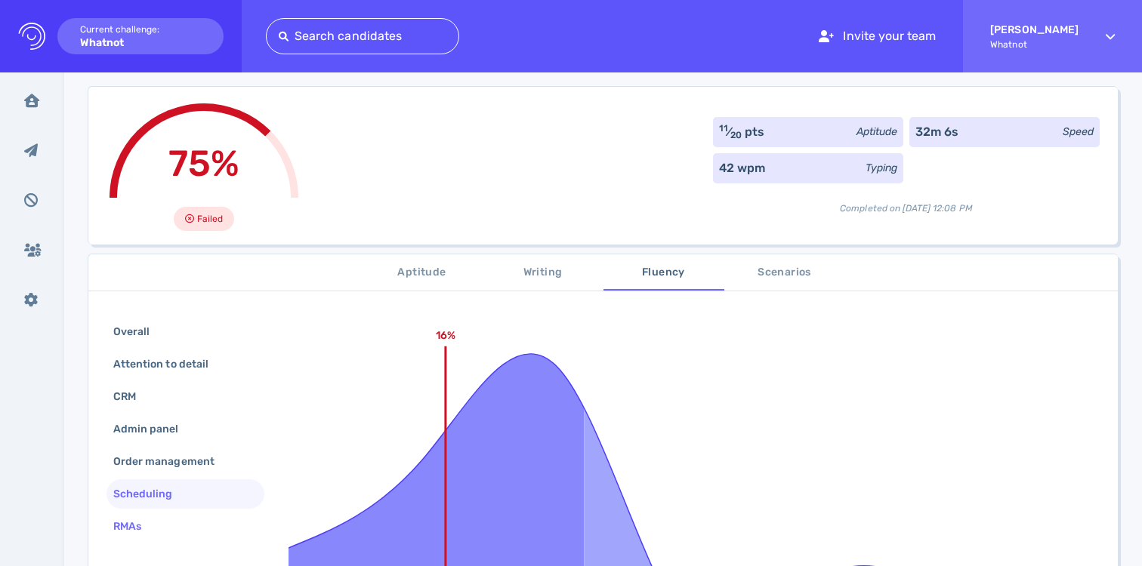
click at [162, 517] on div "RMAs" at bounding box center [185, 526] width 158 height 29
